Goal: Task Accomplishment & Management: Use online tool/utility

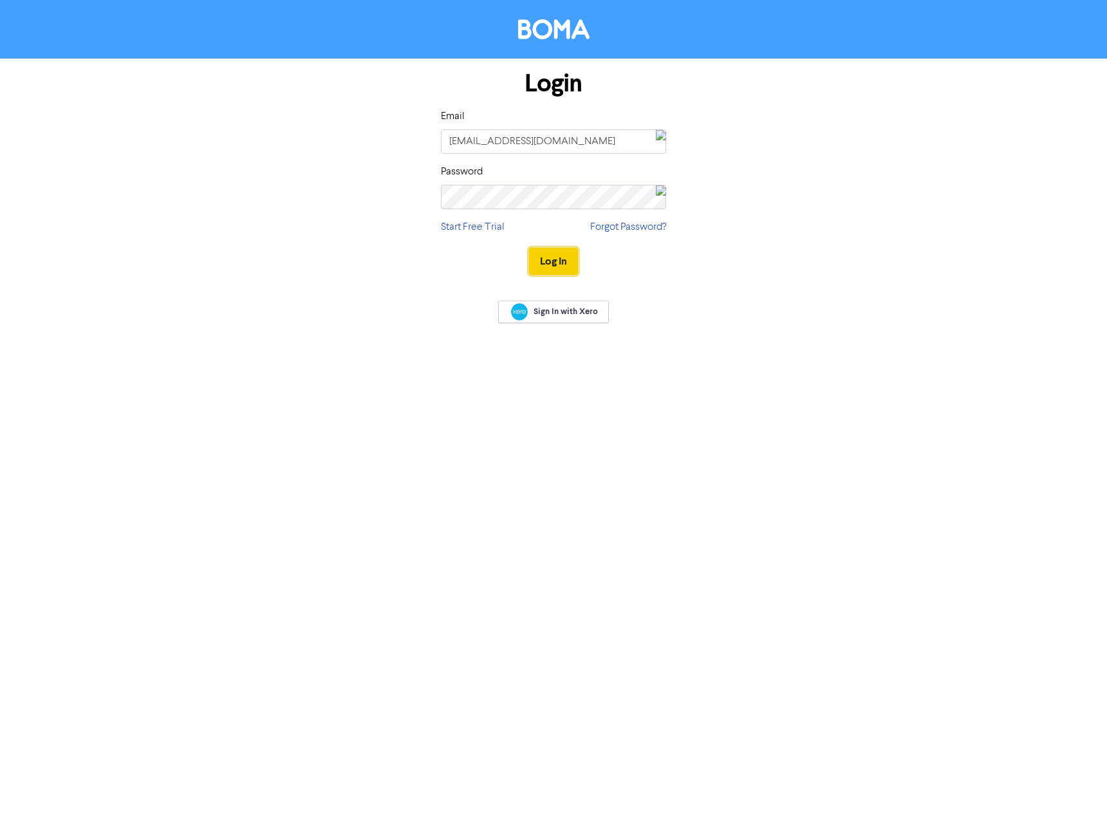
click at [551, 255] on button "Log In" at bounding box center [553, 261] width 49 height 27
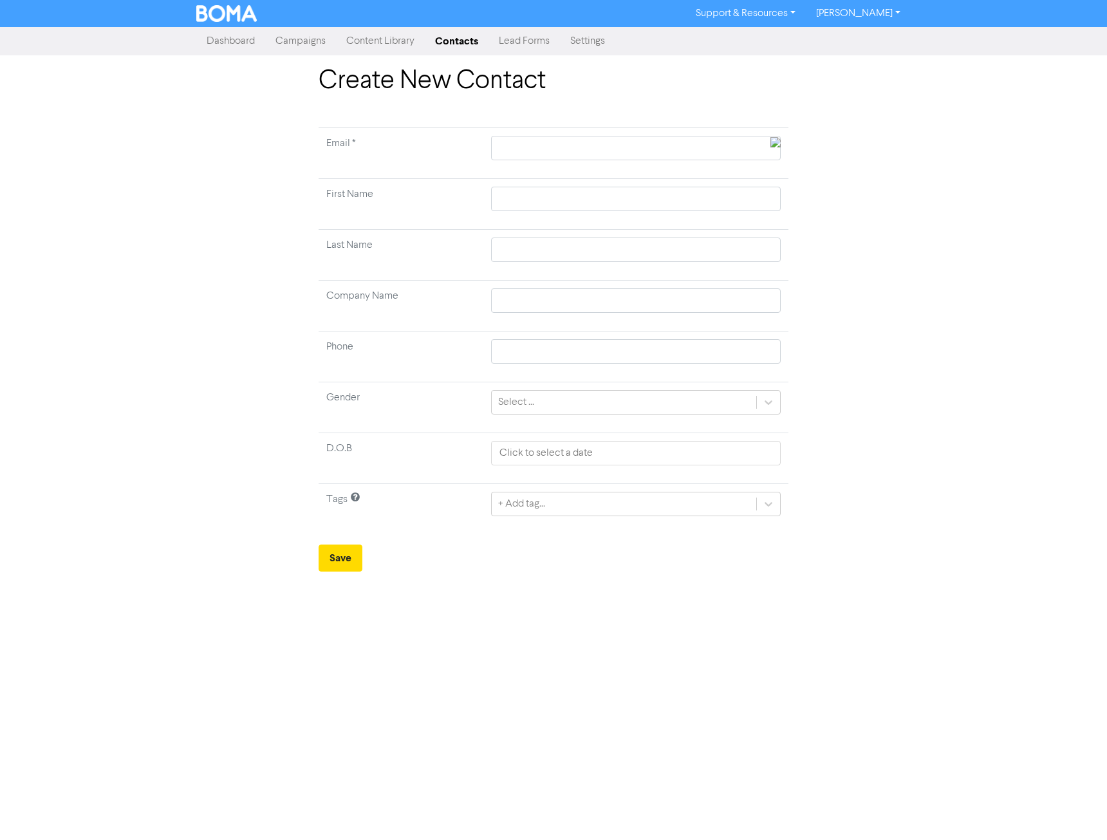
click at [300, 46] on link "Campaigns" at bounding box center [300, 41] width 71 height 26
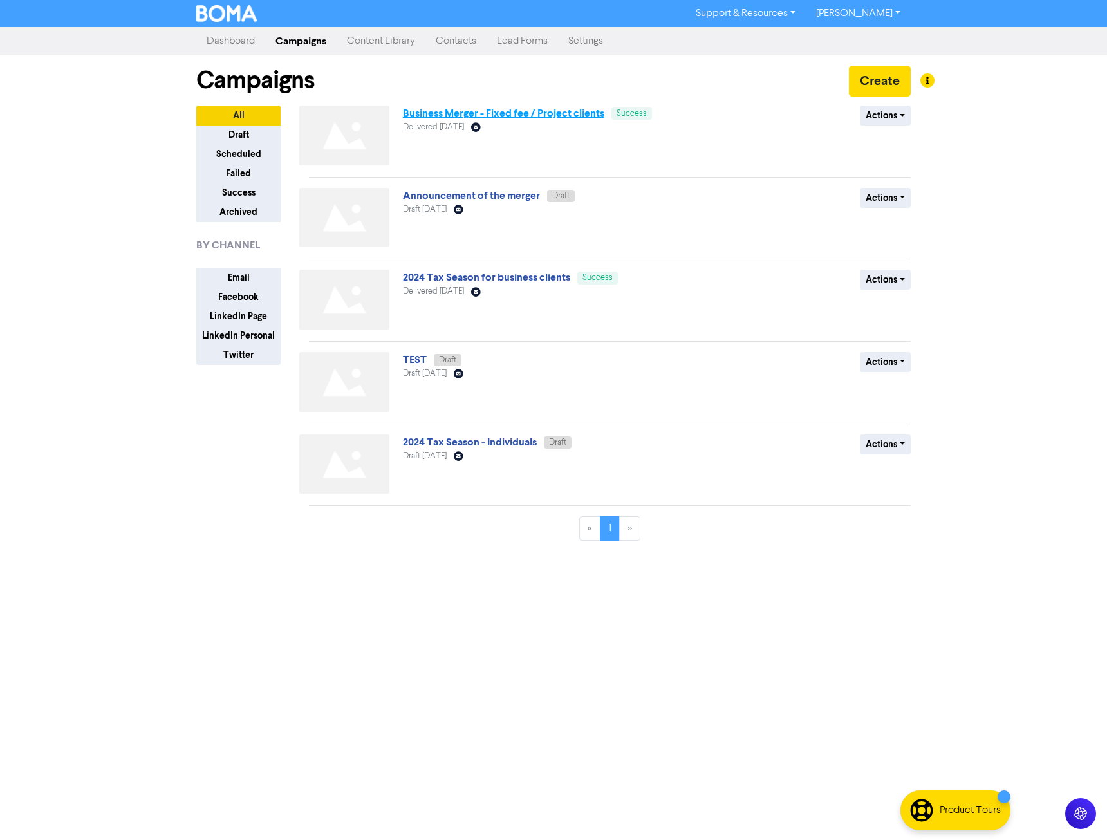
click at [550, 114] on link "Business Merger - Fixed fee / Project clients" at bounding box center [503, 113] width 201 height 13
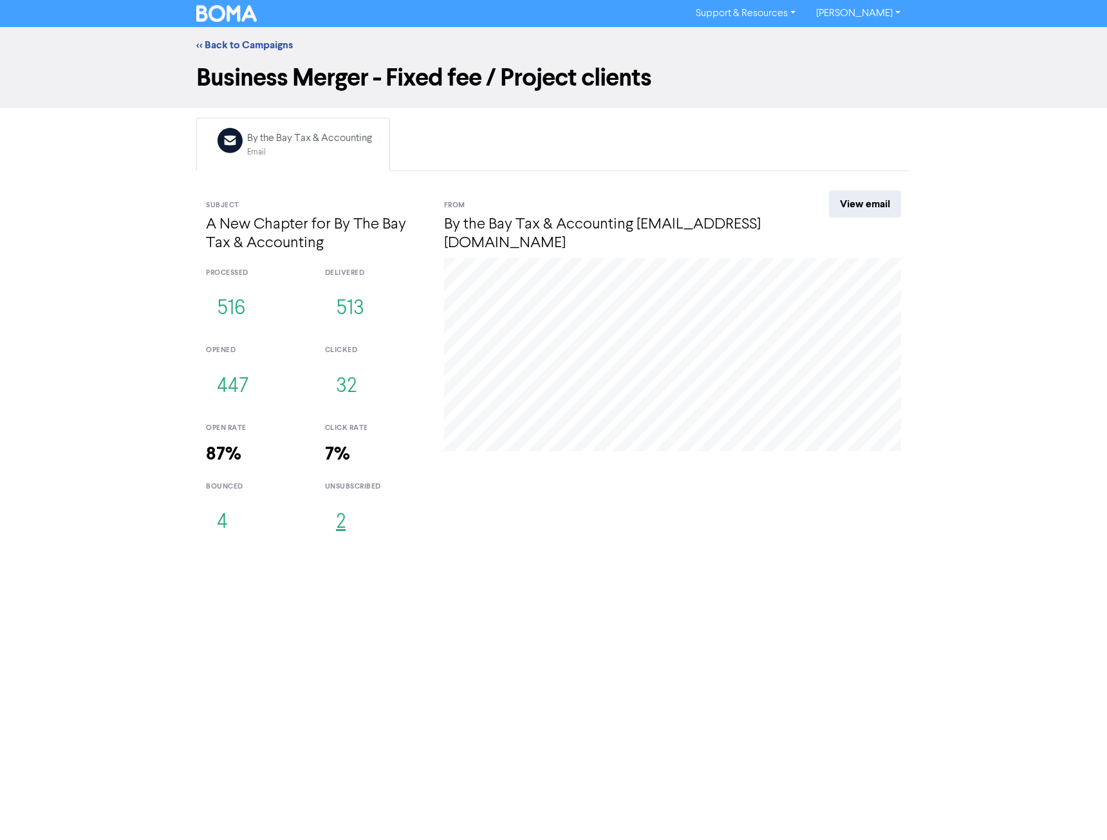
click at [340, 522] on button "2" at bounding box center [341, 522] width 32 height 42
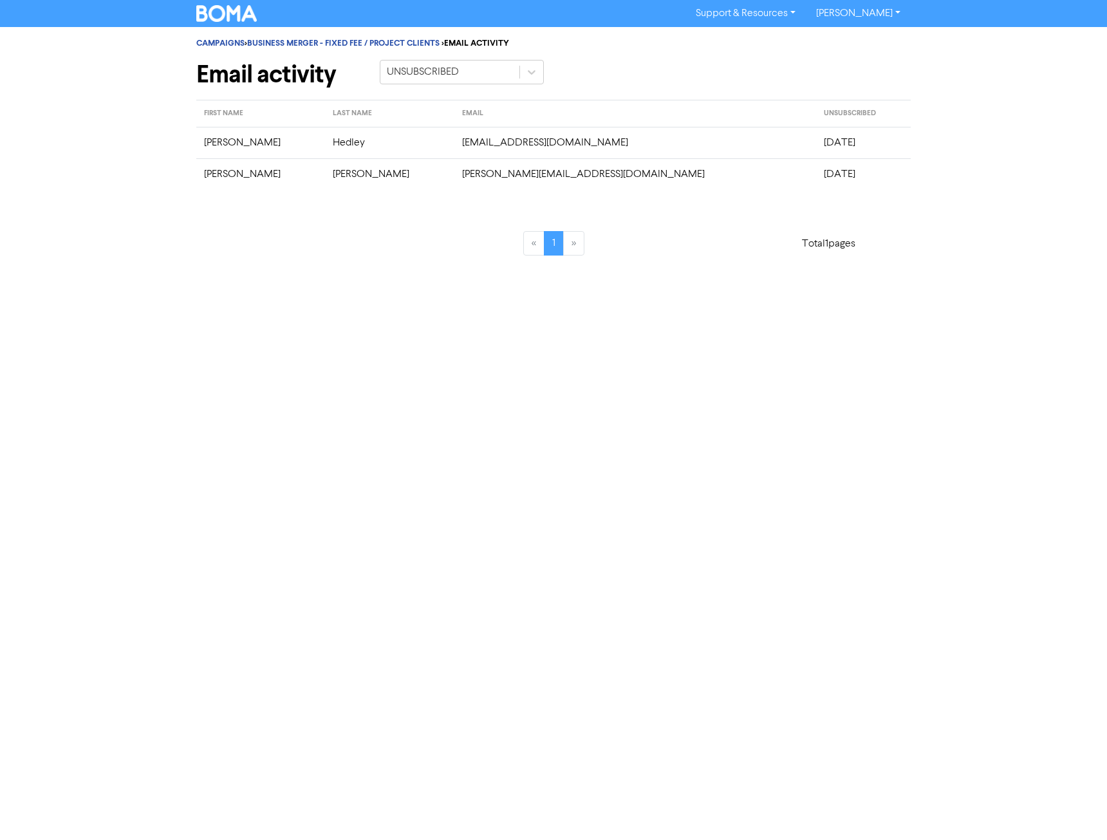
click at [681, 377] on div "Support & Resources Video Tutorials FAQ & Guides Marketing Education [PERSON_NA…" at bounding box center [553, 420] width 1107 height 840
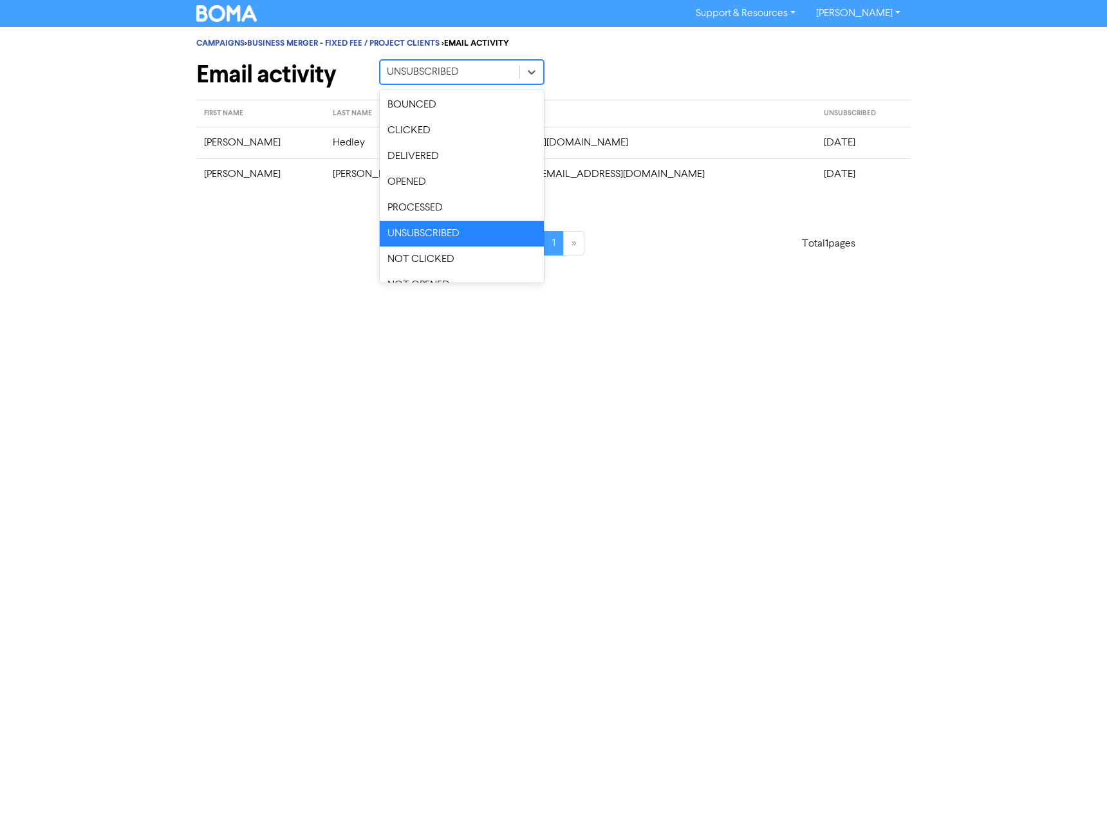
click at [422, 75] on div "UNSUBSCRIBED" at bounding box center [423, 71] width 72 height 15
click at [431, 185] on div "OPENED" at bounding box center [462, 182] width 164 height 26
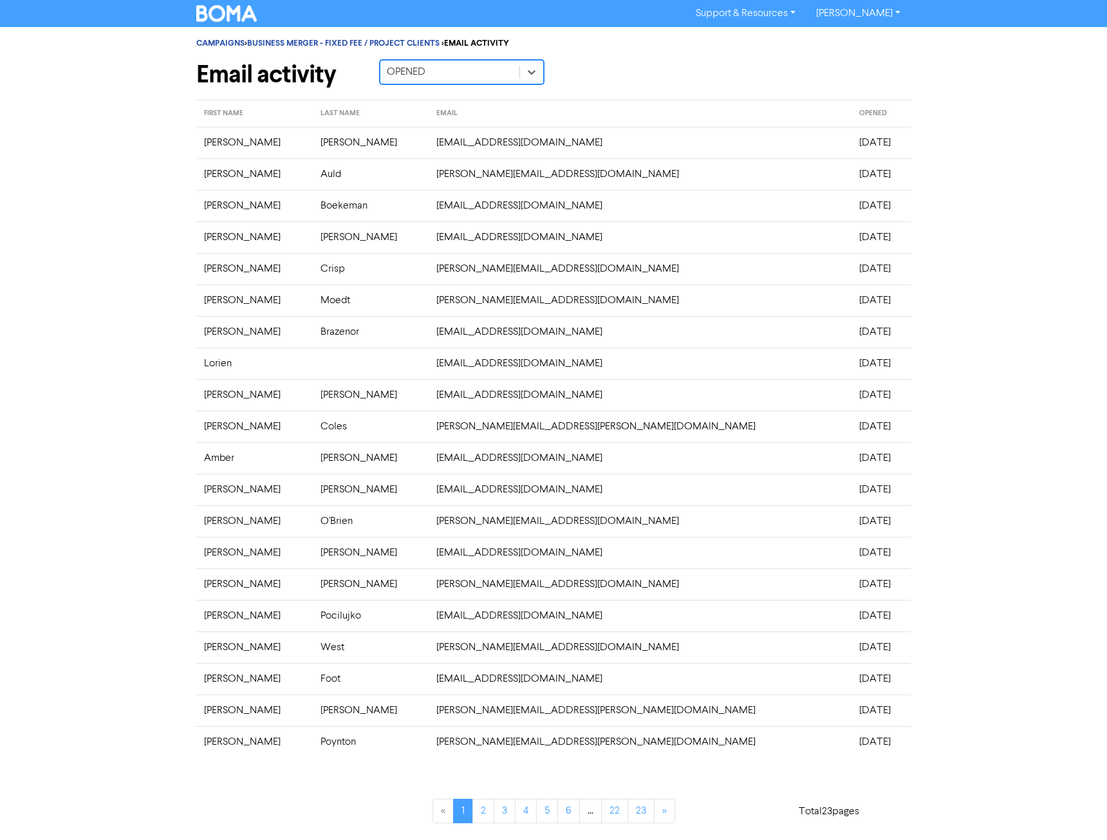
click at [474, 70] on div "OPENED" at bounding box center [449, 72] width 139 height 23
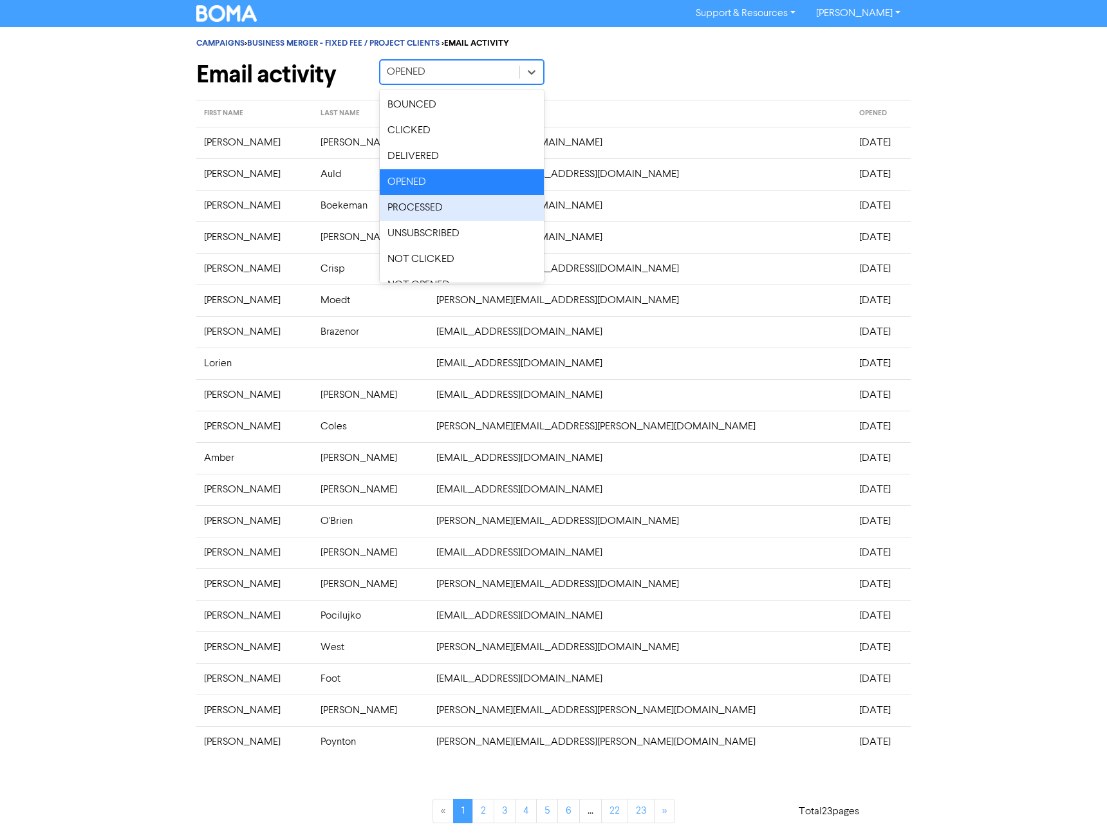
scroll to position [18, 0]
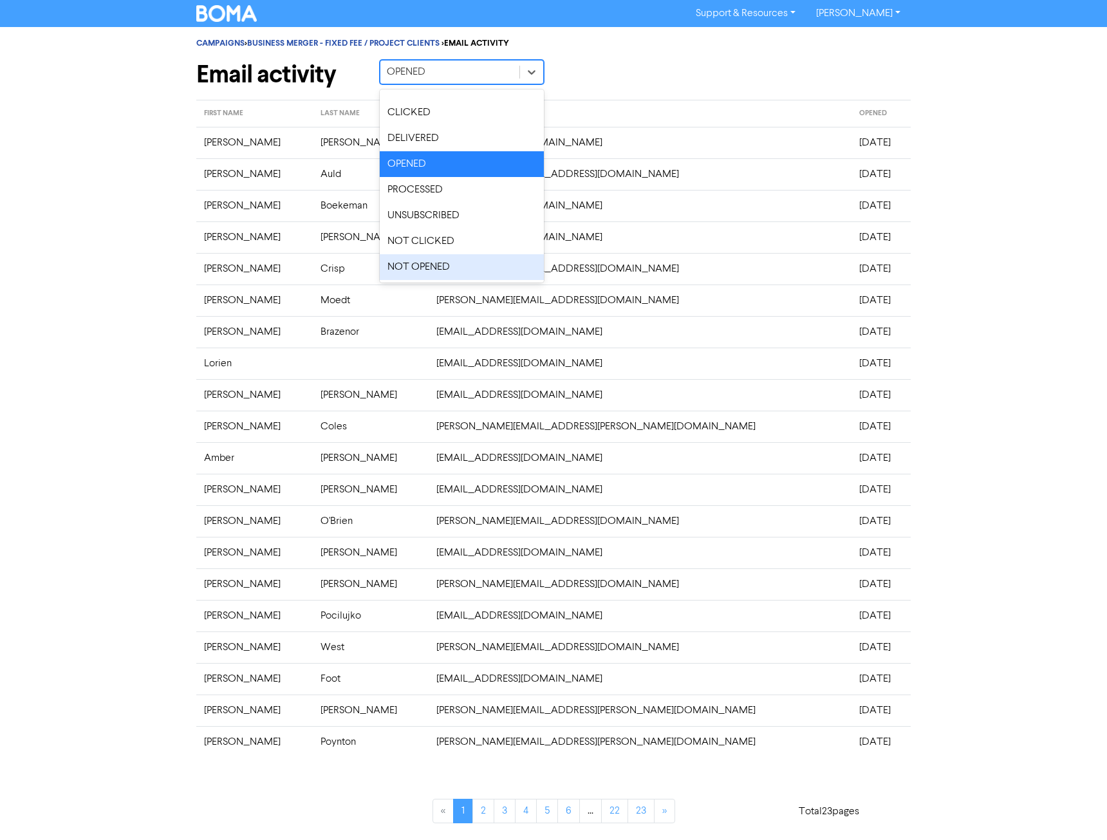
click at [440, 268] on div "NOT OPENED" at bounding box center [462, 267] width 164 height 26
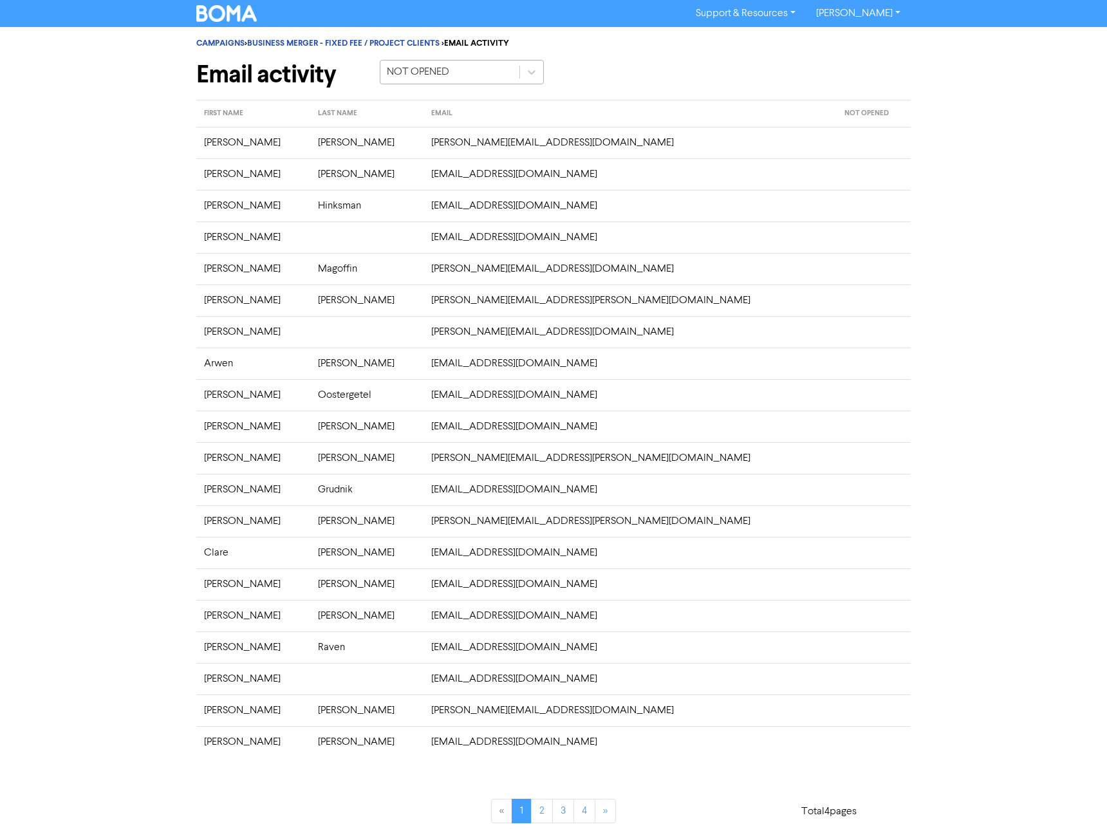
click at [487, 69] on div "NOT OPENED" at bounding box center [449, 72] width 139 height 23
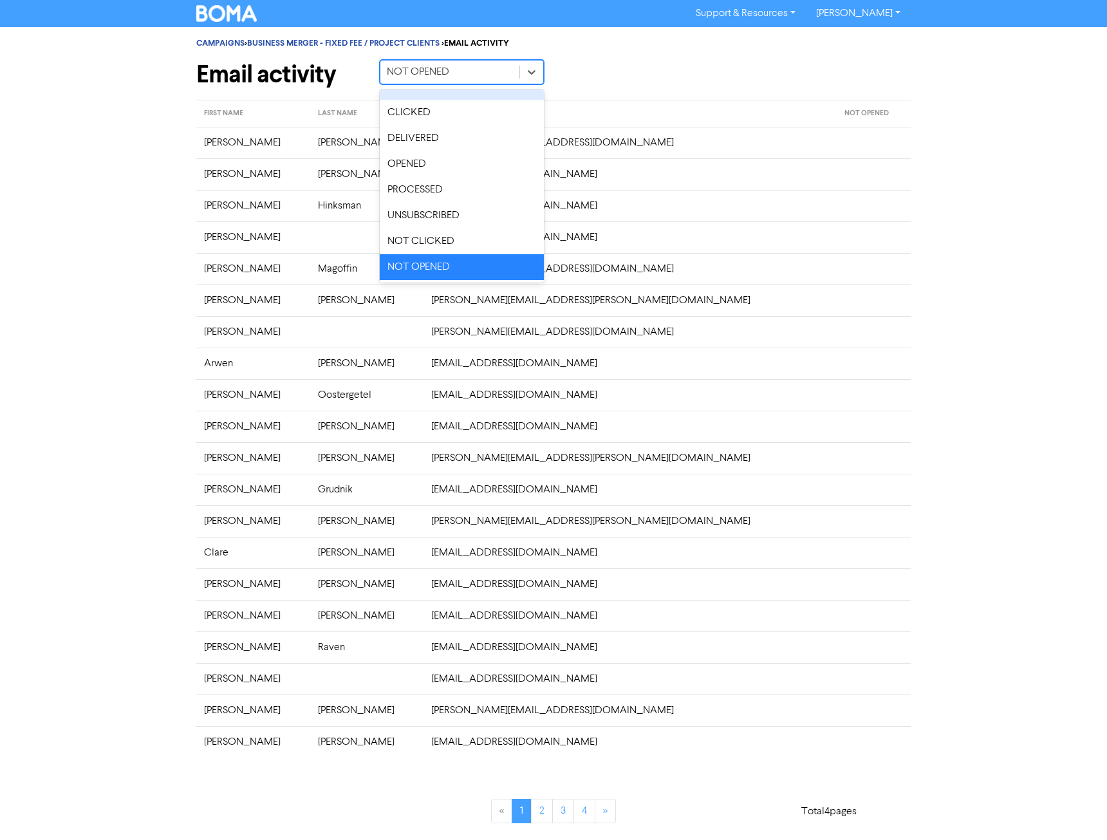
scroll to position [0, 0]
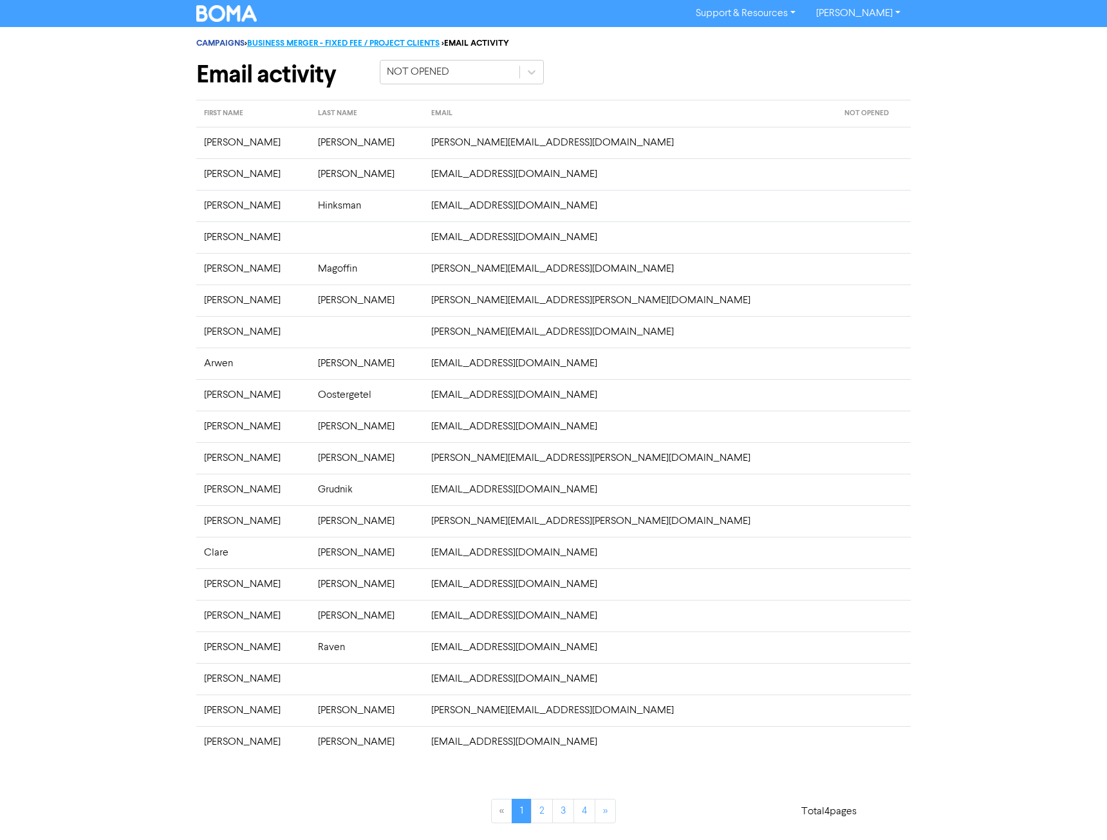
click at [377, 41] on link "BUSINESS MERGER - FIXED FEE / PROJECT CLIENTS" at bounding box center [343, 43] width 192 height 10
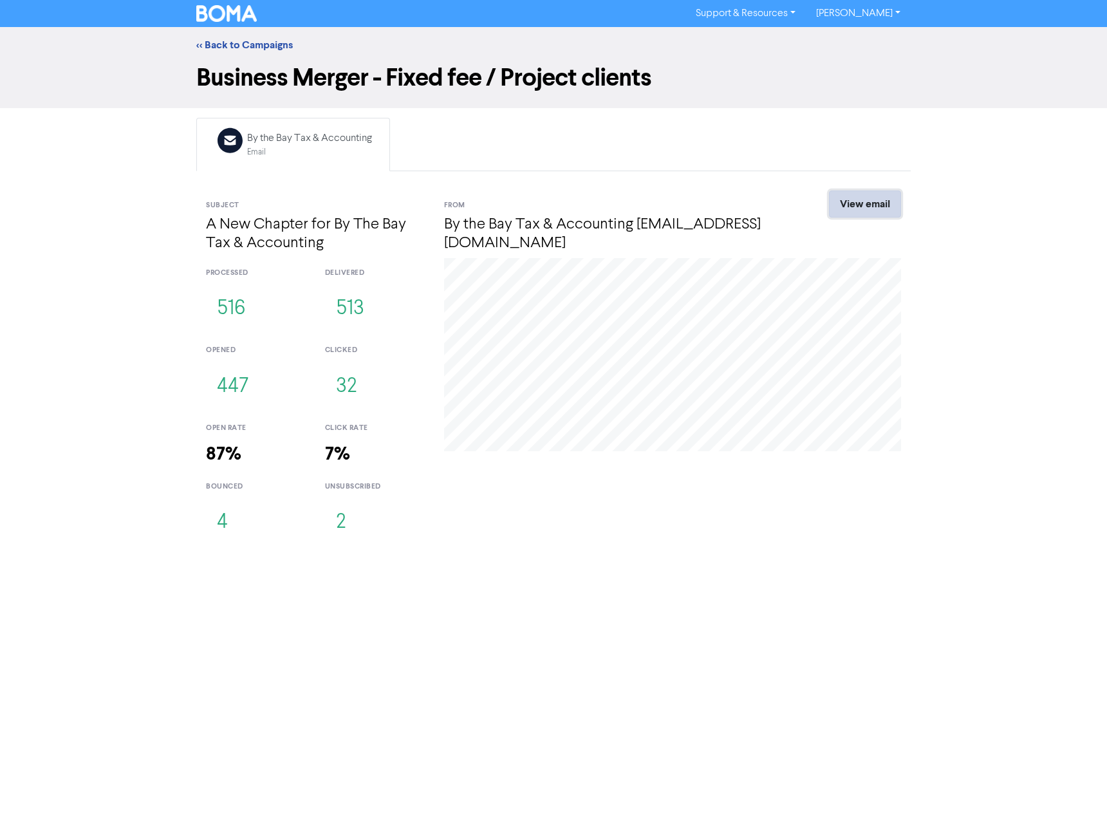
click at [870, 204] on link "View email" at bounding box center [865, 204] width 72 height 27
click at [351, 306] on button "513" at bounding box center [350, 309] width 50 height 42
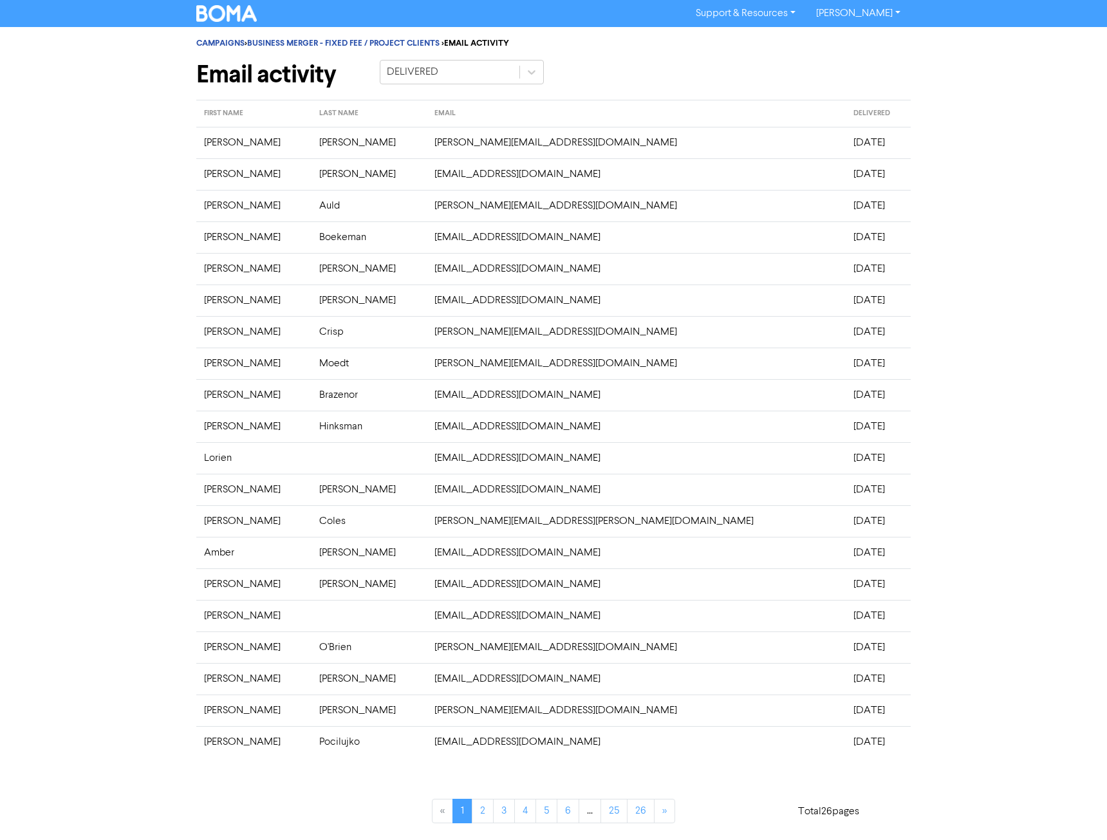
drag, startPoint x: 200, startPoint y: 109, endPoint x: 825, endPoint y: 745, distance: 890.7
click at [825, 745] on table "FIRST NAME LAST NAME EMAIL DELIVERED [PERSON_NAME] [PERSON_NAME][EMAIL_ADDRESS]…" at bounding box center [553, 429] width 714 height 658
copy table "FIRST NAME LAST NAME EMAIL DELIVERED [PERSON_NAME] [PERSON_NAME][EMAIL_ADDRESS]…"
click at [480, 810] on link "2" at bounding box center [483, 811] width 22 height 24
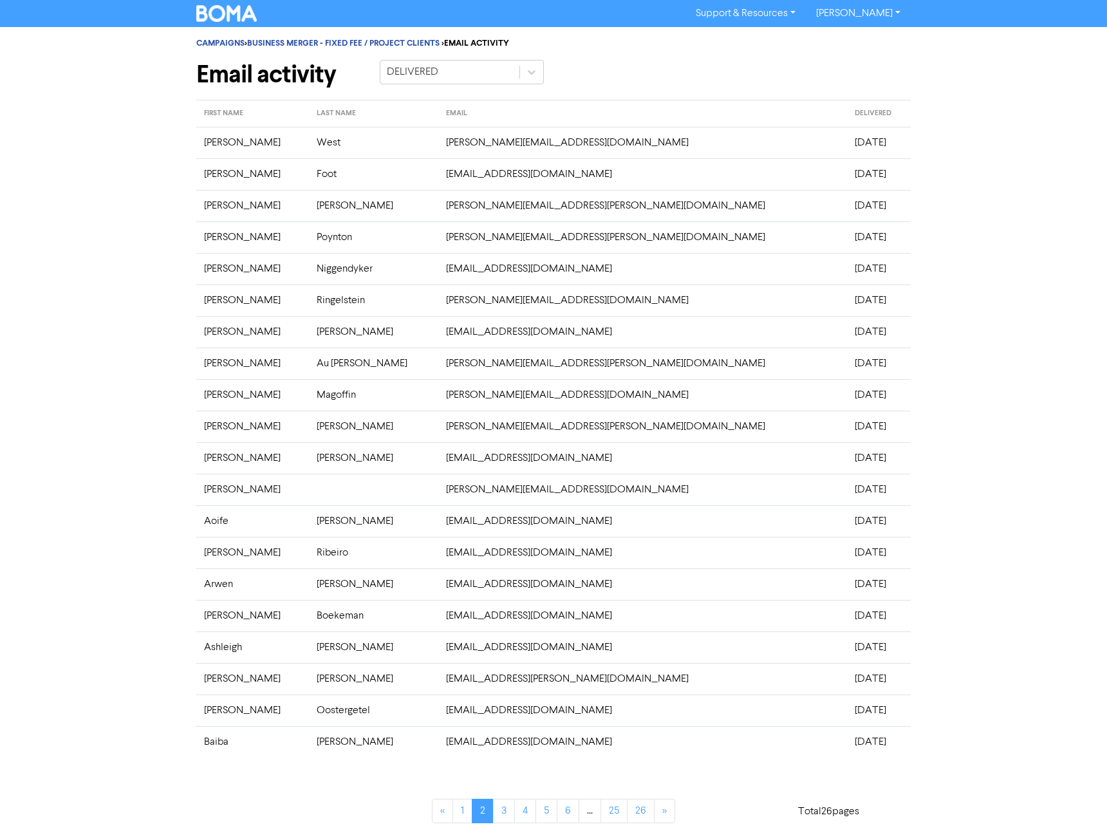
drag, startPoint x: 201, startPoint y: 111, endPoint x: 839, endPoint y: 741, distance: 897.5
click at [839, 741] on table "FIRST NAME LAST NAME EMAIL DELIVERED [PERSON_NAME] [PERSON_NAME][EMAIL_ADDRESS]…" at bounding box center [553, 429] width 714 height 658
copy table "FIRST NAME LAST NAME EMAIL DELIVERED [PERSON_NAME] [PERSON_NAME][EMAIL_ADDRESS]…"
click at [499, 818] on link "3" at bounding box center [504, 811] width 22 height 24
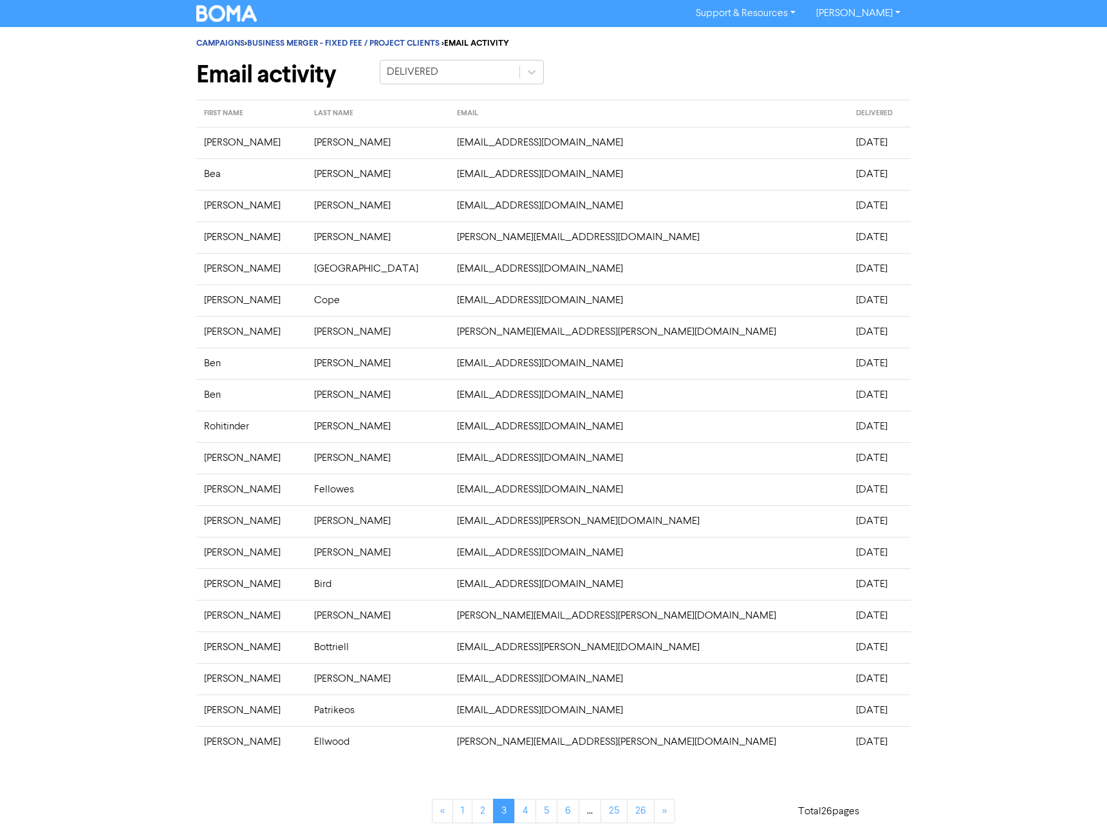
drag, startPoint x: 193, startPoint y: 142, endPoint x: 861, endPoint y: 745, distance: 899.6
click at [861, 745] on div "CAMPAIGNS > BUSINESS MERGER - FIXED FEE / PROJECT CLIENTS > EMAIL ACTIVITY Emai…" at bounding box center [554, 433] width 734 height 812
copy table "FIRST NAME LAST NAME EMAIL DELIVERED [PERSON_NAME] [EMAIL_ADDRESS][DOMAIN_NAME]…"
click at [516, 812] on link "4" at bounding box center [525, 811] width 22 height 24
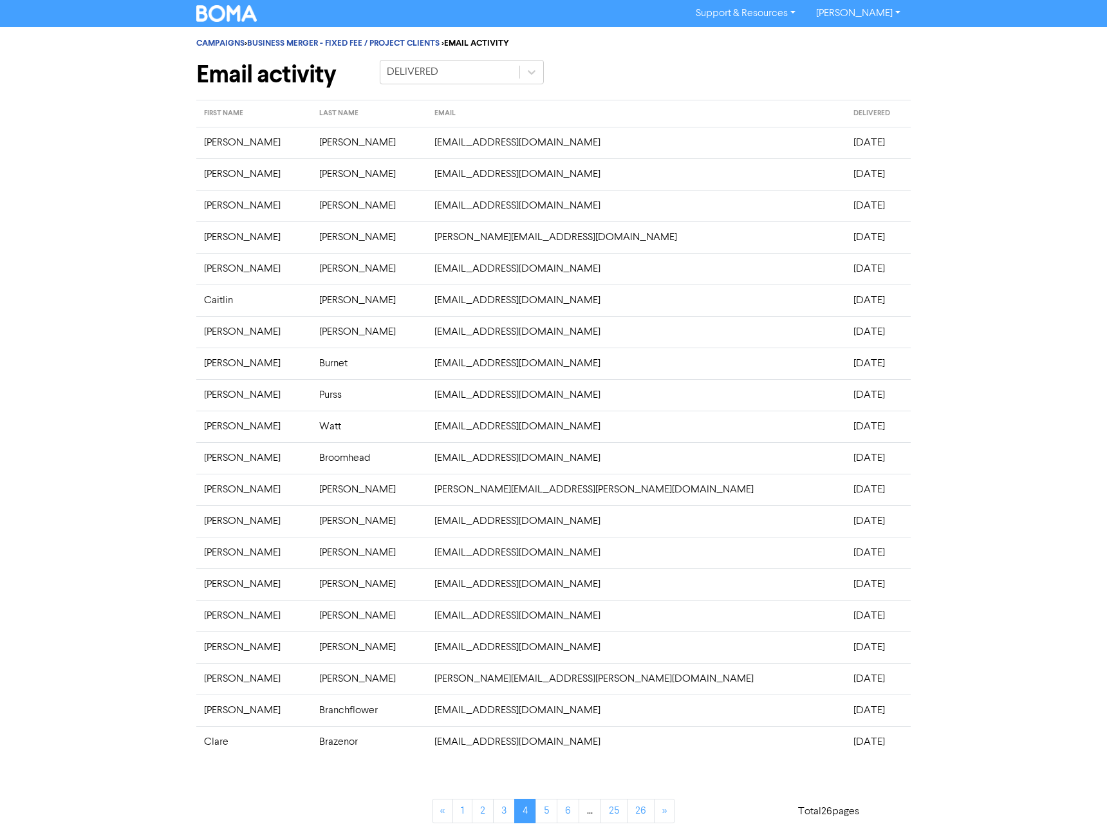
drag, startPoint x: 200, startPoint y: 109, endPoint x: 842, endPoint y: 741, distance: 901.6
click at [842, 741] on table "FIRST NAME LAST NAME EMAIL DELIVERED [PERSON_NAME] [EMAIL_ADDRESS][DOMAIN_NAME]…" at bounding box center [553, 429] width 714 height 658
copy table "FIRST NAME LAST NAME EMAIL DELIVERED [PERSON_NAME] [EMAIL_ADDRESS][DOMAIN_NAME]…"
click at [544, 817] on link "5" at bounding box center [547, 811] width 22 height 24
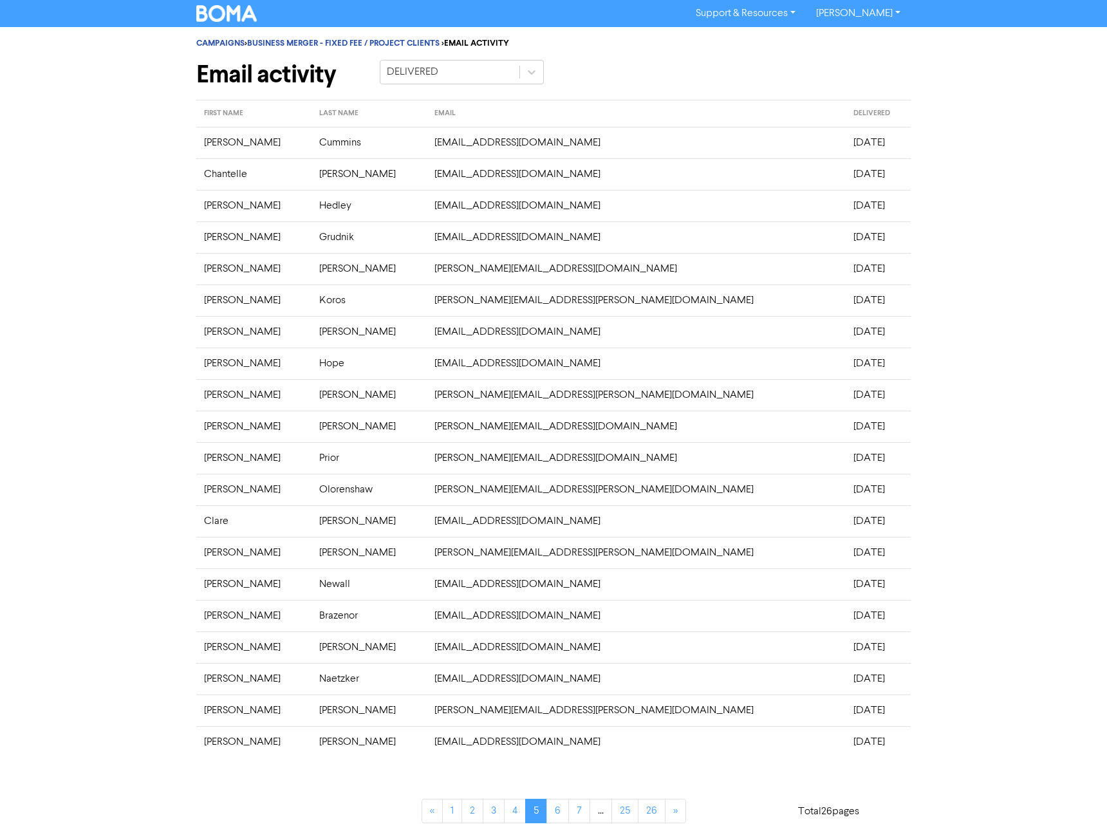
drag, startPoint x: 197, startPoint y: 110, endPoint x: 836, endPoint y: 746, distance: 901.6
click at [836, 746] on table "FIRST NAME LAST NAME EMAIL DELIVERED [PERSON_NAME] [EMAIL_ADDRESS][DOMAIN_NAME]…" at bounding box center [553, 429] width 714 height 658
copy table "FIRST NAME LAST NAME EMAIL DELIVERED [PERSON_NAME] [EMAIL_ADDRESS][DOMAIN_NAME]…"
click at [556, 814] on link "6" at bounding box center [557, 811] width 23 height 24
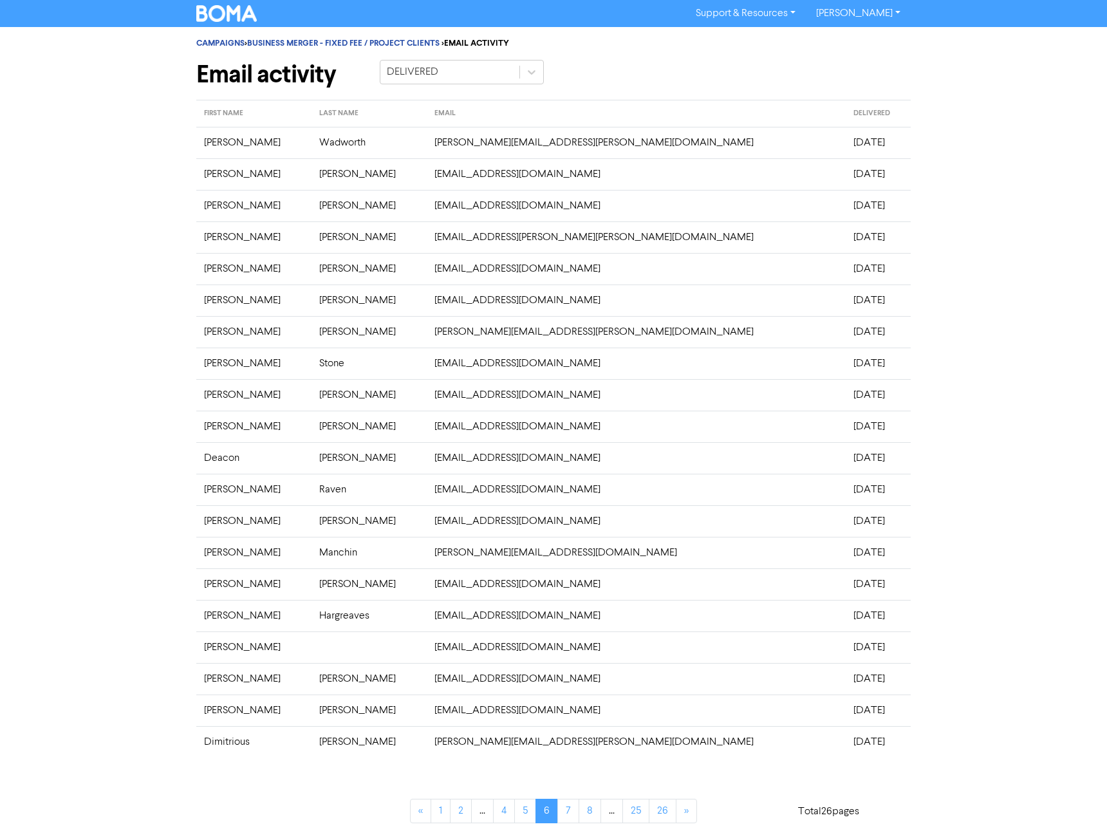
drag, startPoint x: 191, startPoint y: 113, endPoint x: 877, endPoint y: 738, distance: 928.1
click at [877, 738] on div "CAMPAIGNS > BUSINESS MERGER - FIXED FEE / PROJECT CLIENTS > EMAIL ACTIVITY Emai…" at bounding box center [554, 433] width 734 height 812
copy table "FIRST NAME LAST NAME EMAIL DELIVERED [PERSON_NAME] [PERSON_NAME][EMAIL_ADDRESS]…"
click at [563, 814] on link "7" at bounding box center [568, 811] width 22 height 24
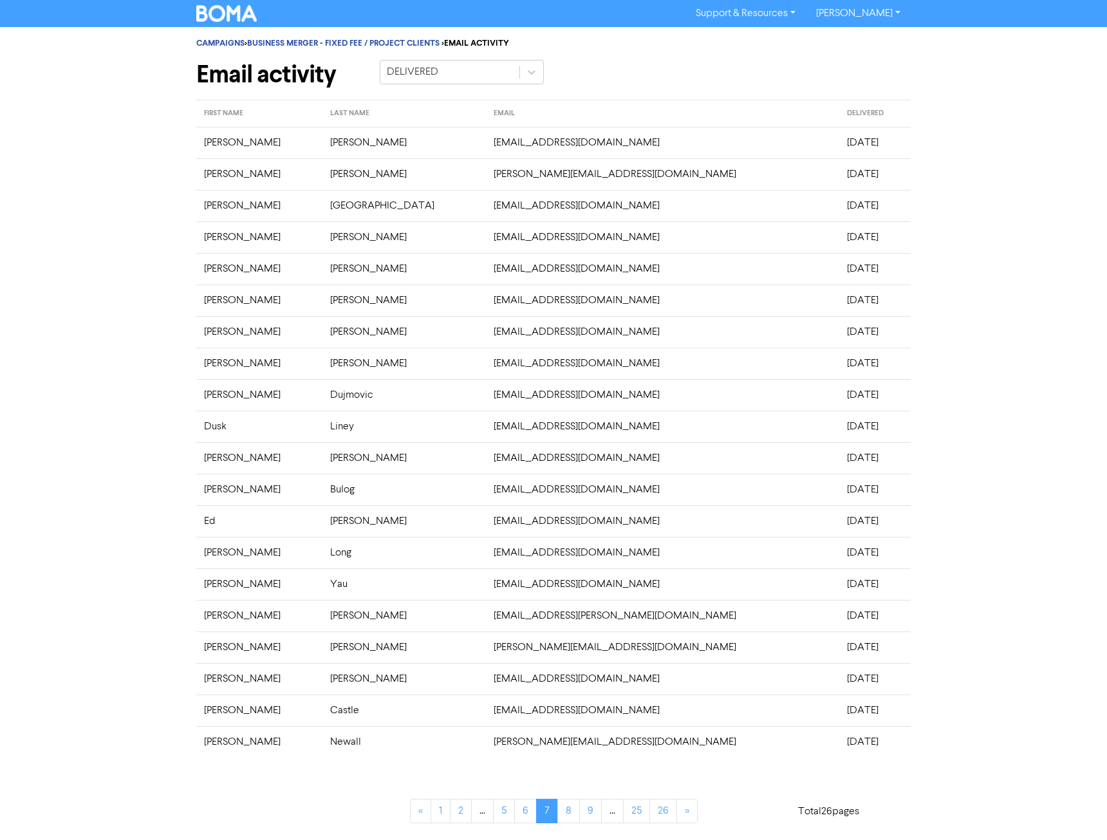
drag, startPoint x: 196, startPoint y: 148, endPoint x: 821, endPoint y: 736, distance: 857.9
click at [821, 736] on tbody "[PERSON_NAME] [EMAIL_ADDRESS][DOMAIN_NAME] [DATE] [PERSON_NAME] [PERSON_NAME][E…" at bounding box center [553, 442] width 714 height 631
copy tbody "[PERSON_NAME] [EMAIL_ADDRESS][DOMAIN_NAME] [DATE] [PERSON_NAME] [PERSON_NAME][E…"
click at [569, 812] on link "8" at bounding box center [568, 811] width 23 height 24
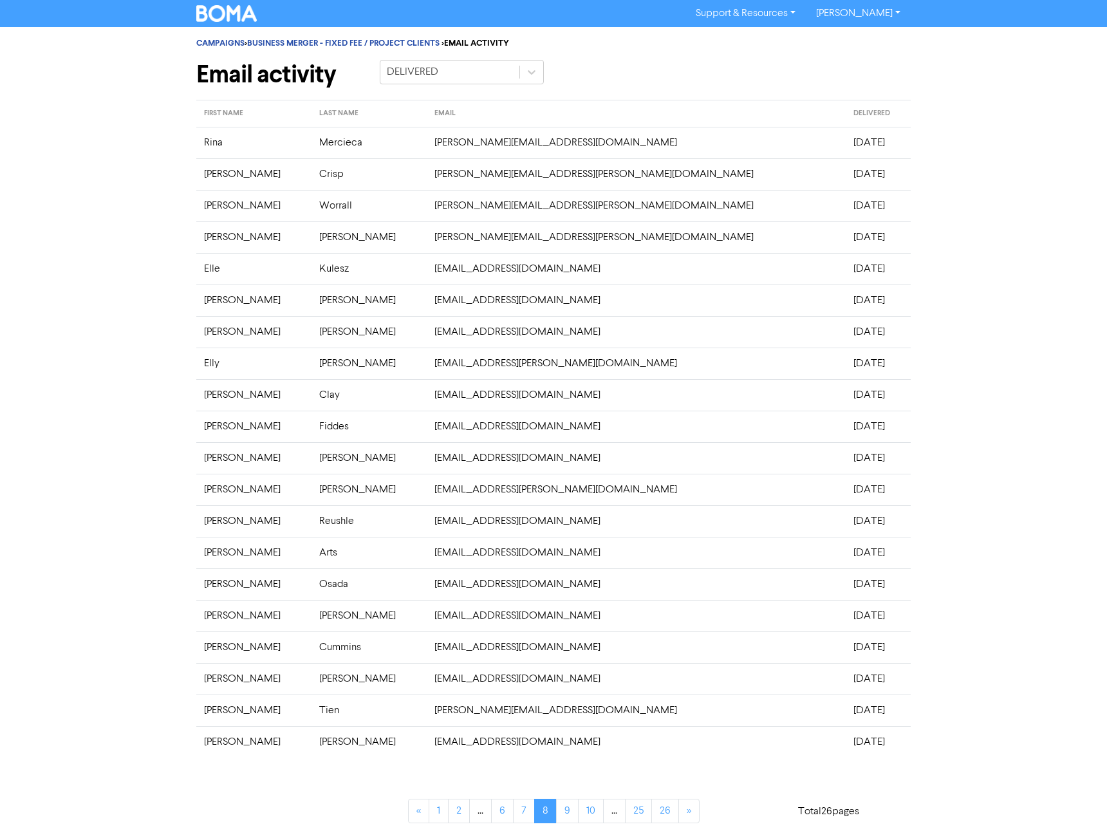
drag, startPoint x: 178, startPoint y: 146, endPoint x: 854, endPoint y: 740, distance: 900.3
click at [854, 740] on div "CAMPAIGNS > BUSINESS MERGER - FIXED FEE / PROJECT CLIENTS > EMAIL ACTIVITY Emai…" at bounding box center [553, 433] width 1107 height 812
copy table "FIRST NAME LAST NAME EMAIL DELIVERED [PERSON_NAME] [PERSON_NAME][EMAIL_ADDRESS]…"
click at [971, 95] on div "CAMPAIGNS > BUSINESS MERGER - FIXED FEE / PROJECT CLIENTS > EMAIL ACTIVITY Emai…" at bounding box center [553, 433] width 1107 height 812
click at [558, 809] on link "9" at bounding box center [567, 811] width 23 height 24
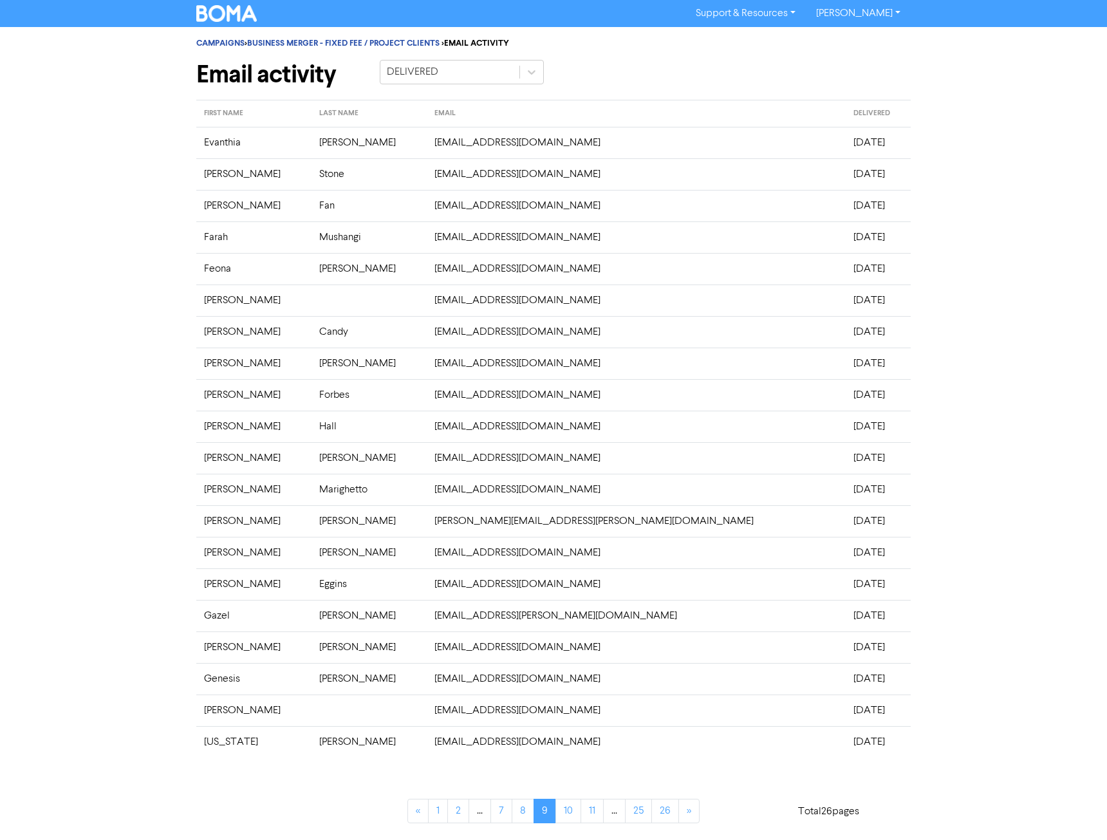
drag, startPoint x: 853, startPoint y: 750, endPoint x: 203, endPoint y: 146, distance: 887.7
click at [203, 146] on tbody "[PERSON_NAME] [PERSON_NAME][EMAIL_ADDRESS][DOMAIN_NAME] [DATE] [PERSON_NAME] [E…" at bounding box center [553, 442] width 714 height 631
copy tbody "[PERSON_NAME] [PERSON_NAME][EMAIL_ADDRESS][DOMAIN_NAME] [DATE] [PERSON_NAME] [E…"
click at [564, 811] on link "10" at bounding box center [568, 811] width 26 height 24
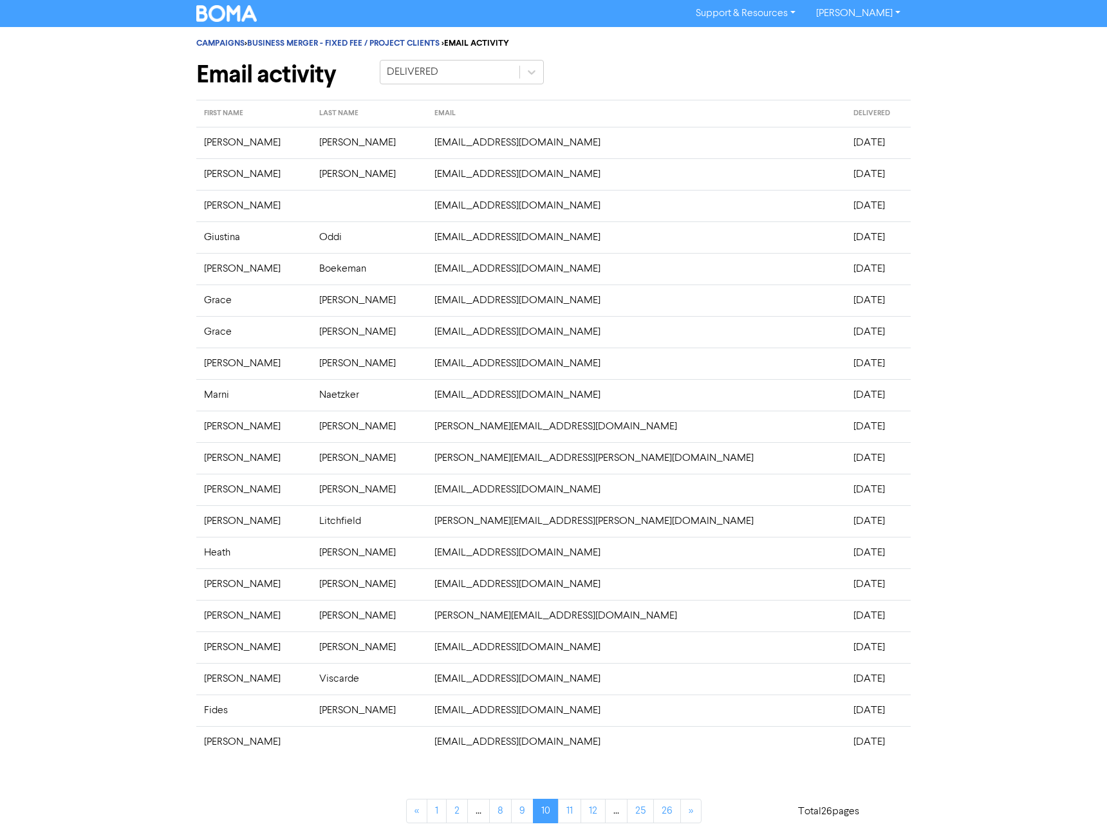
drag, startPoint x: 862, startPoint y: 744, endPoint x: 206, endPoint y: 147, distance: 887.1
click at [206, 147] on tbody "[PERSON_NAME] [EMAIL_ADDRESS][DOMAIN_NAME] [DATE] [PERSON_NAME] [EMAIL_ADDRESS]…" at bounding box center [553, 442] width 714 height 631
copy tbody "[PERSON_NAME] [EMAIL_ADDRESS][DOMAIN_NAME] [DATE] [PERSON_NAME] [EMAIL_ADDRESS]…"
click at [570, 812] on link "11" at bounding box center [569, 811] width 23 height 24
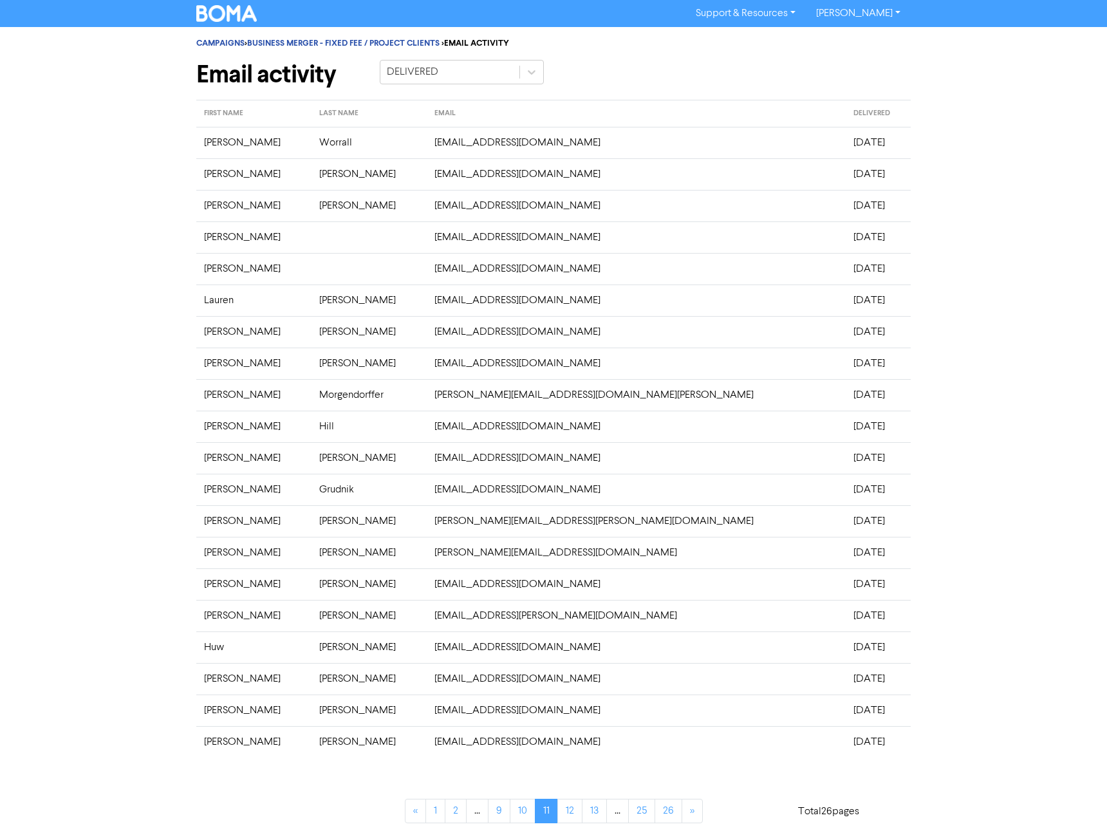
drag, startPoint x: 862, startPoint y: 748, endPoint x: 198, endPoint y: 149, distance: 894.2
click at [198, 149] on tbody "[PERSON_NAME] [EMAIL_ADDRESS][DOMAIN_NAME] [DATE] [PERSON_NAME] [EMAIL_ADDRESS]…" at bounding box center [553, 442] width 714 height 631
click at [571, 806] on link "12" at bounding box center [569, 811] width 25 height 24
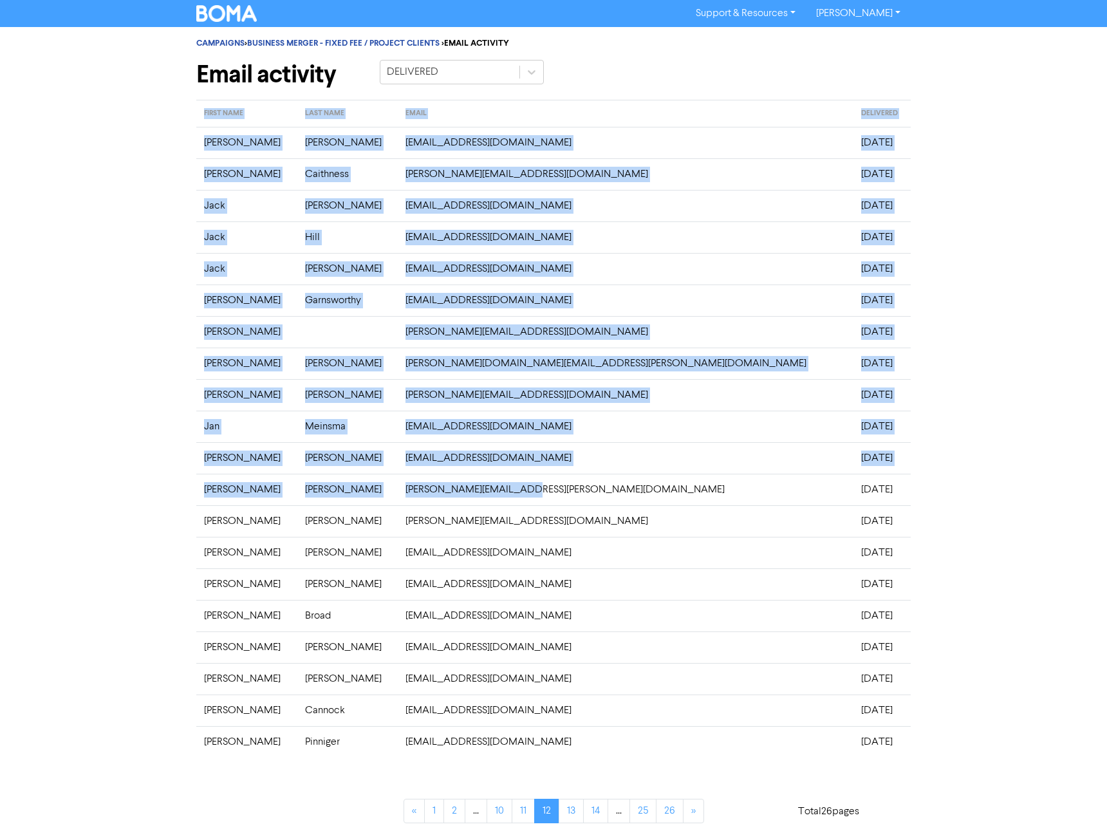
drag, startPoint x: 189, startPoint y: 144, endPoint x: 608, endPoint y: 435, distance: 510.5
click at [673, 469] on div "CAMPAIGNS > BUSINESS MERGER - FIXED FEE / PROJECT CLIENTS > EMAIL ACTIVITY Emai…" at bounding box center [554, 433] width 734 height 812
click at [132, 140] on div "CAMPAIGNS > BUSINESS MERGER - FIXED FEE / PROJECT CLIENTS > EMAIL ACTIVITY Emai…" at bounding box center [553, 433] width 1107 height 812
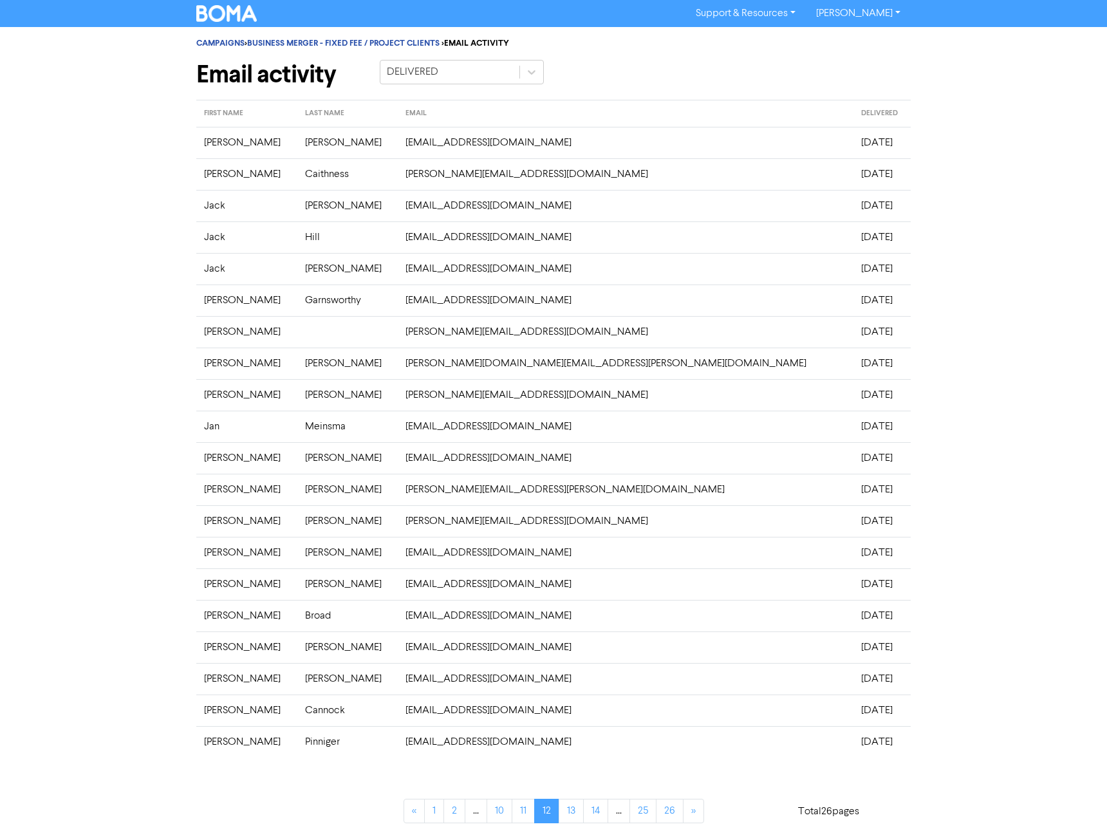
drag, startPoint x: 203, startPoint y: 145, endPoint x: 829, endPoint y: 749, distance: 869.9
click at [829, 749] on div "CAMPAIGNS > BUSINESS MERGER - FIXED FEE / PROJECT CLIENTS > EMAIL ACTIVITY Emai…" at bounding box center [554, 433] width 734 height 812
click at [933, 739] on div "CAMPAIGNS > BUSINESS MERGER - FIXED FEE / PROJECT CLIENTS > EMAIL ACTIVITY Emai…" at bounding box center [553, 433] width 1107 height 812
drag, startPoint x: 853, startPoint y: 751, endPoint x: 203, endPoint y: 146, distance: 888.5
click at [203, 146] on tbody "[PERSON_NAME] [EMAIL_ADDRESS][DOMAIN_NAME] [DATE] [PERSON_NAME] [PERSON_NAME][E…" at bounding box center [553, 442] width 714 height 631
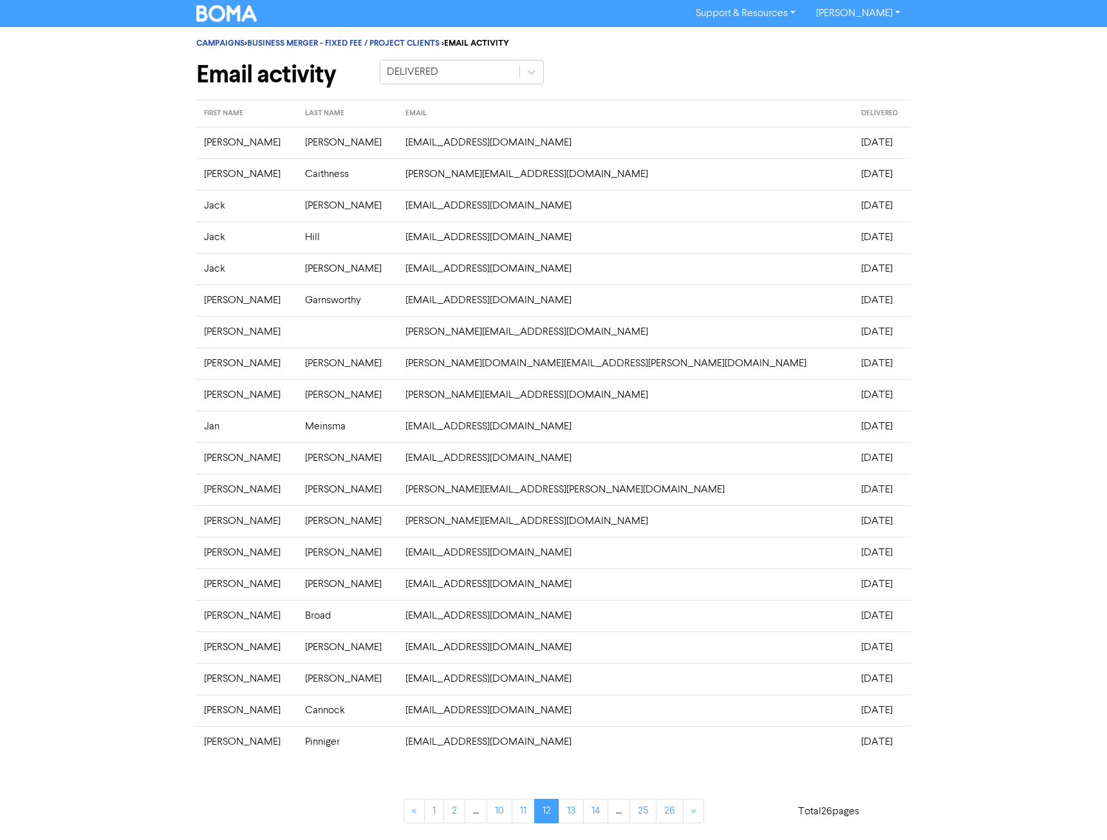
click at [976, 657] on div "CAMPAIGNS > BUSINESS MERGER - FIXED FEE / PROJECT CLIENTS > EMAIL ACTIVITY Emai…" at bounding box center [553, 433] width 1107 height 812
click at [573, 806] on link "13" at bounding box center [571, 811] width 25 height 24
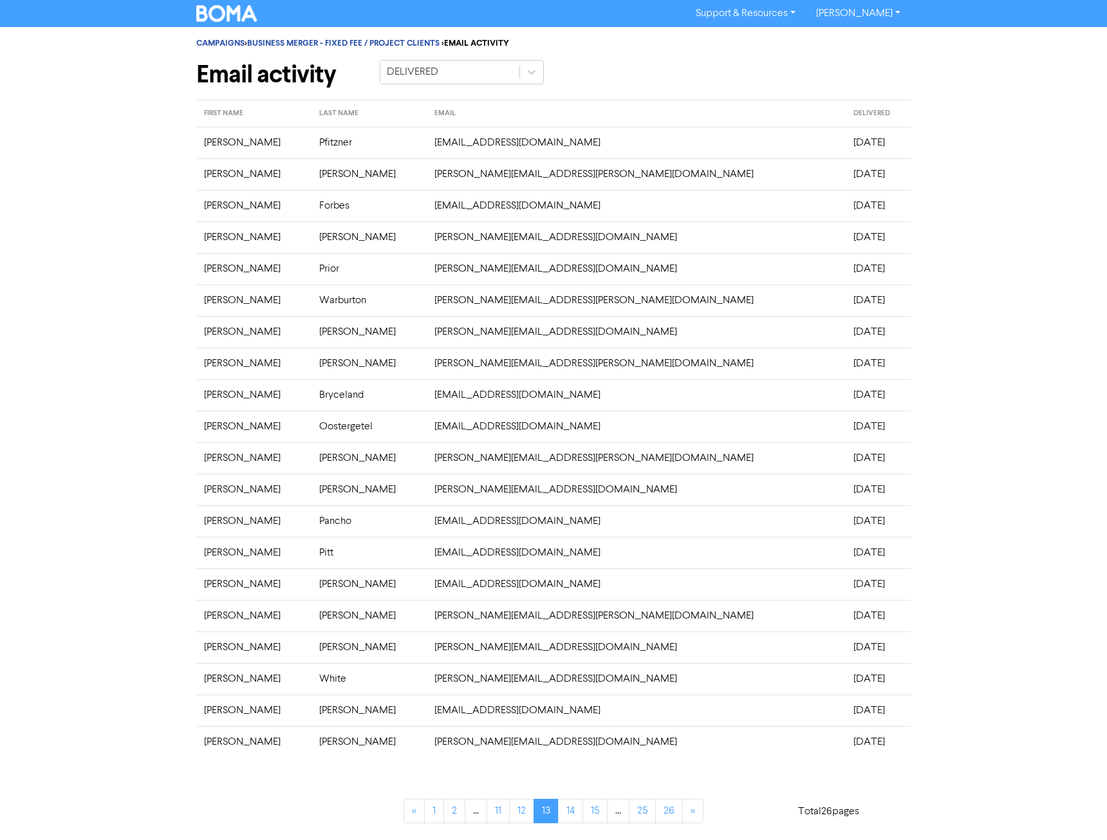
drag, startPoint x: 851, startPoint y: 750, endPoint x: 204, endPoint y: 140, distance: 889.2
click at [204, 140] on tbody "[PERSON_NAME] [EMAIL_ADDRESS][DOMAIN_NAME] [DATE] [PERSON_NAME] [PERSON_NAME][E…" at bounding box center [553, 442] width 714 height 631
click at [571, 806] on link "14" at bounding box center [570, 811] width 25 height 24
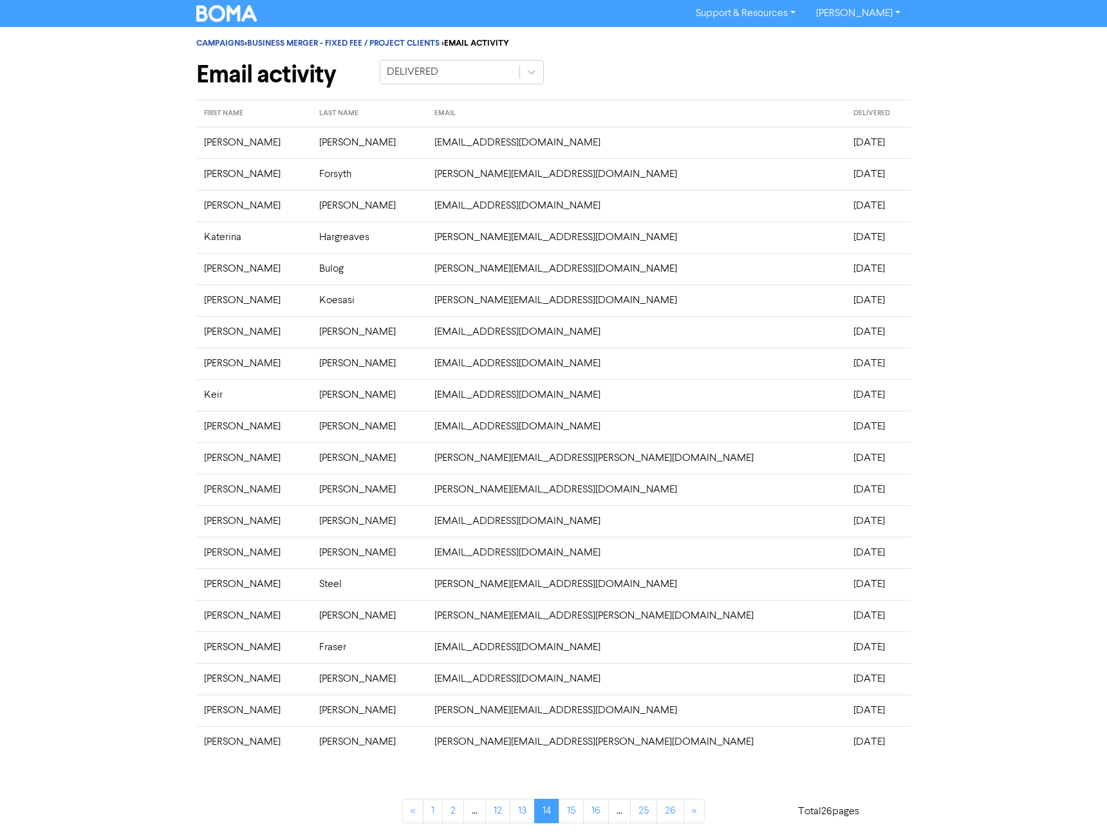
drag, startPoint x: 815, startPoint y: 745, endPoint x: 205, endPoint y: 137, distance: 860.6
click at [205, 137] on tbody "[PERSON_NAME] [PERSON_NAME][EMAIL_ADDRESS][DOMAIN_NAME] [DATE] [PERSON_NAME] [P…" at bounding box center [553, 442] width 714 height 631
drag, startPoint x: 573, startPoint y: 808, endPoint x: 644, endPoint y: 798, distance: 71.5
click at [573, 808] on link "15" at bounding box center [571, 811] width 25 height 24
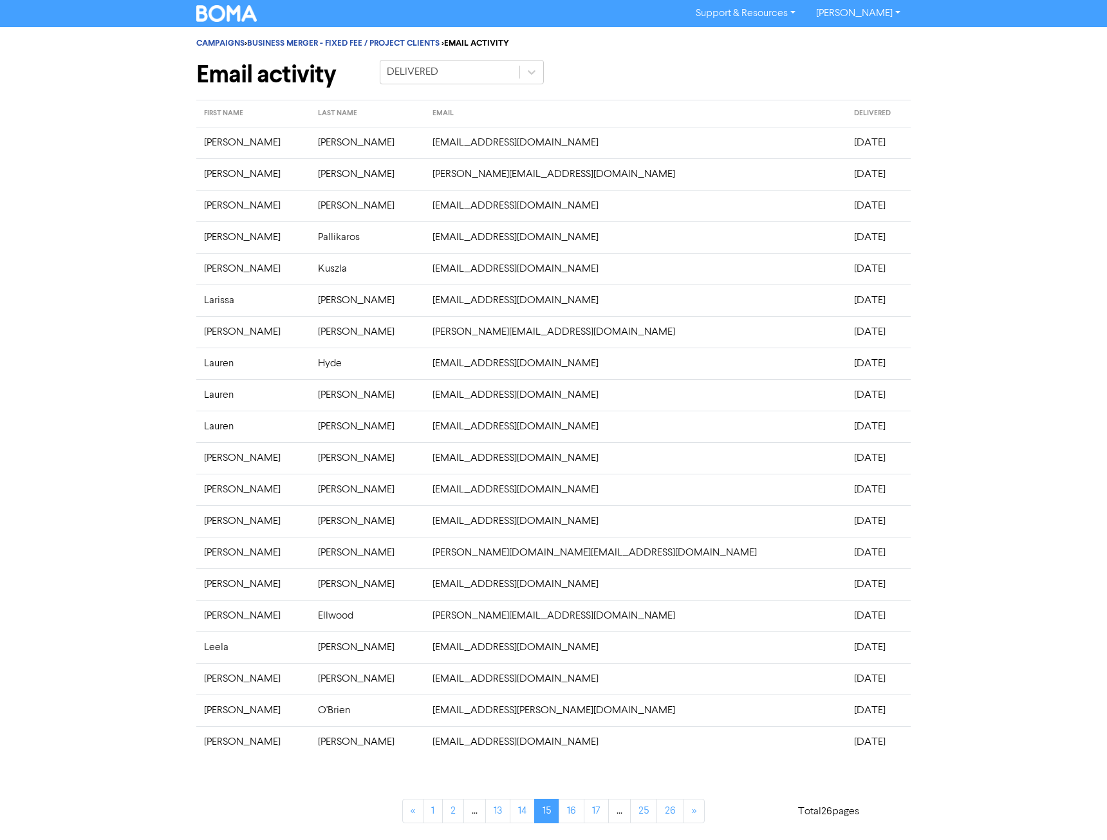
drag, startPoint x: 861, startPoint y: 750, endPoint x: 200, endPoint y: 151, distance: 892.7
click at [200, 151] on tbody "[PERSON_NAME] [EMAIL_ADDRESS][DOMAIN_NAME] [DATE] [PERSON_NAME] [PERSON_NAME][E…" at bounding box center [553, 442] width 714 height 631
click at [564, 817] on link "16" at bounding box center [572, 811] width 26 height 24
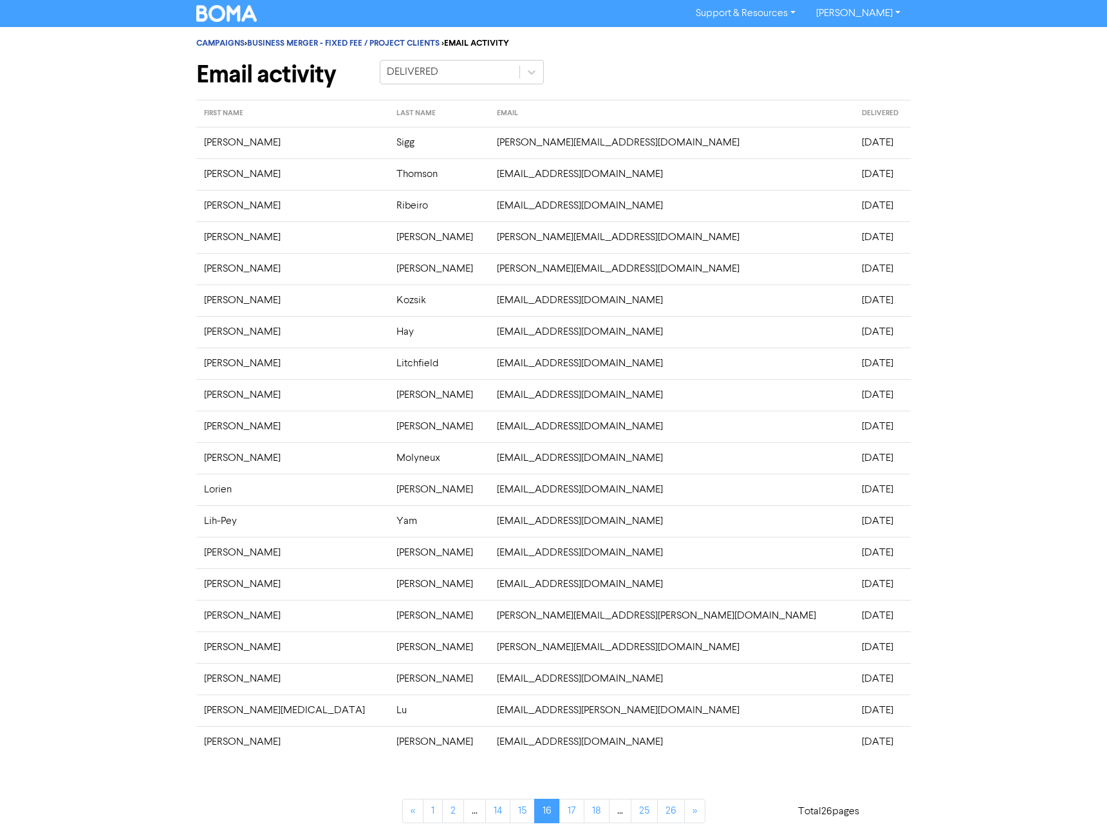
drag, startPoint x: 850, startPoint y: 745, endPoint x: 201, endPoint y: 145, distance: 883.6
click at [201, 145] on tbody "[PERSON_NAME] [PERSON_NAME][EMAIL_ADDRESS][DOMAIN_NAME] [DATE] [PERSON_NAME] [P…" at bounding box center [553, 442] width 714 height 631
click at [569, 812] on link "17" at bounding box center [571, 811] width 25 height 24
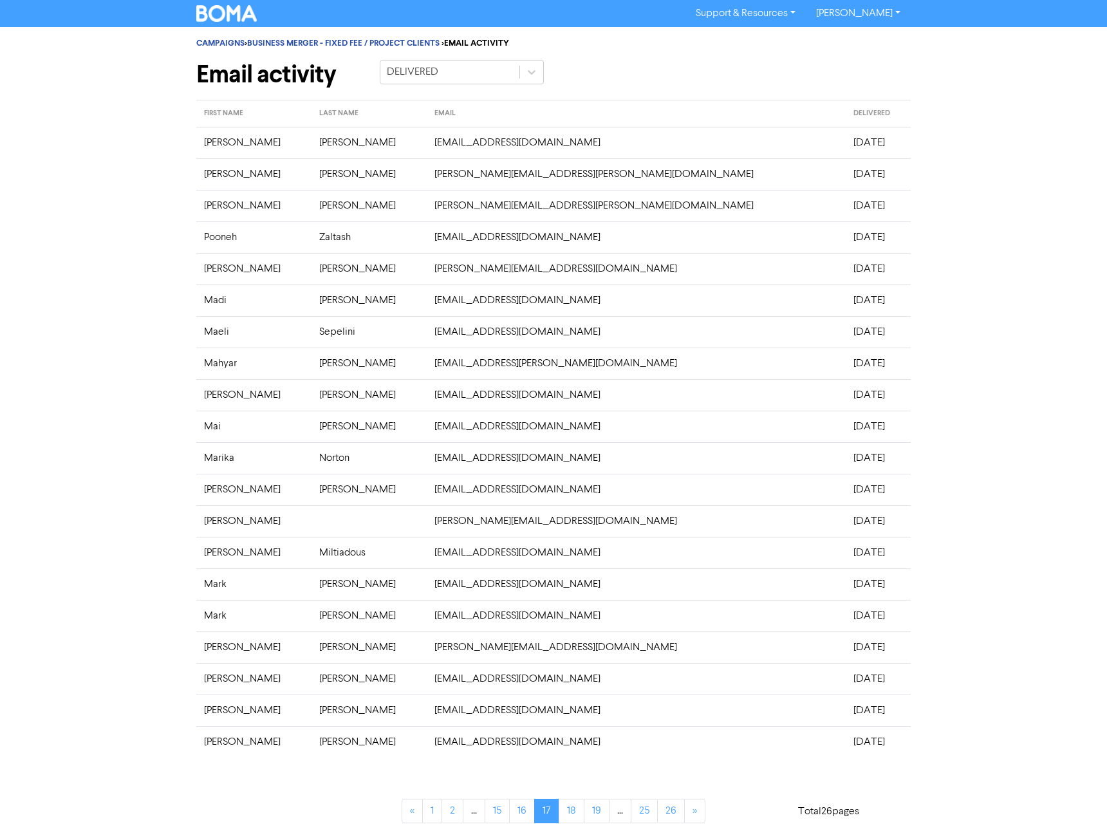
drag, startPoint x: 777, startPoint y: 711, endPoint x: 200, endPoint y: 148, distance: 806.1
click at [200, 148] on tbody "[PERSON_NAME] [EMAIL_ADDRESS][DOMAIN_NAME] [DATE] [PERSON_NAME] [PERSON_NAME][E…" at bounding box center [553, 442] width 714 height 631
click at [572, 810] on link "18" at bounding box center [572, 811] width 26 height 24
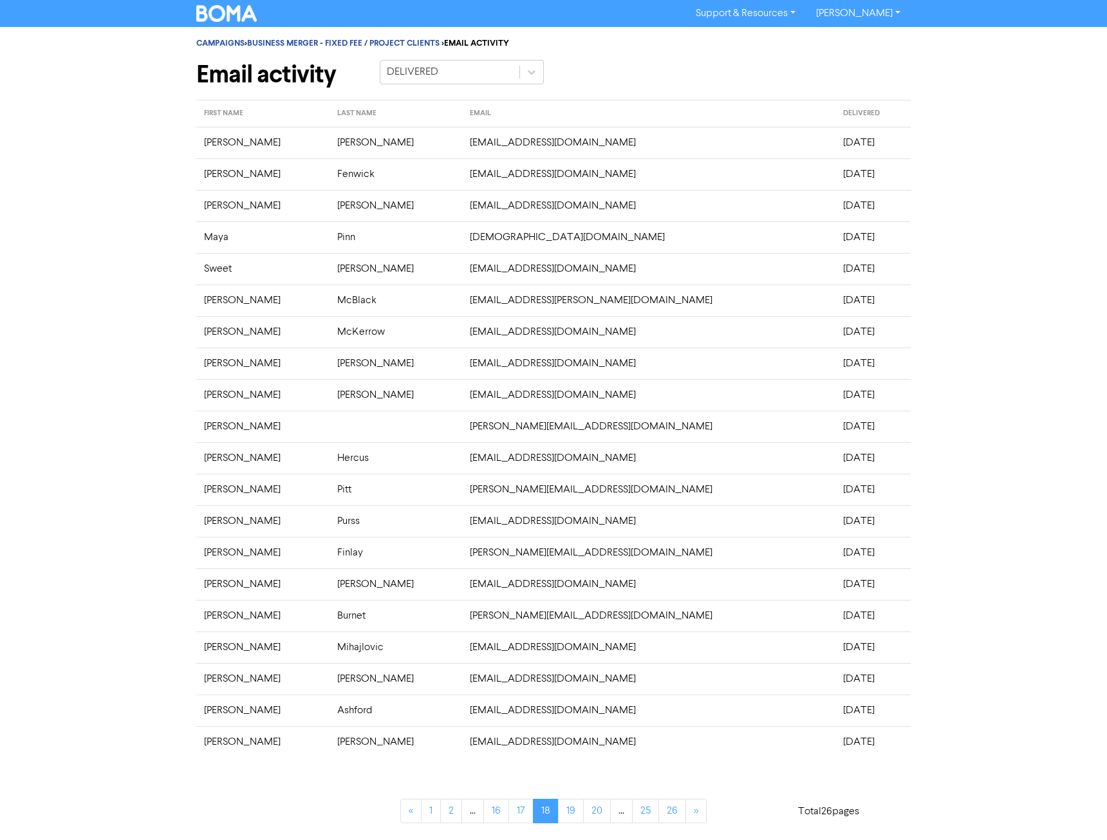
drag, startPoint x: 850, startPoint y: 741, endPoint x: 206, endPoint y: 140, distance: 881.2
click at [206, 140] on tbody "[PERSON_NAME] [PERSON_NAME][EMAIL_ADDRESS][DOMAIN_NAME] [DATE] [PERSON_NAME] [P…" at bounding box center [553, 442] width 714 height 631
click at [572, 813] on link "19" at bounding box center [571, 811] width 26 height 24
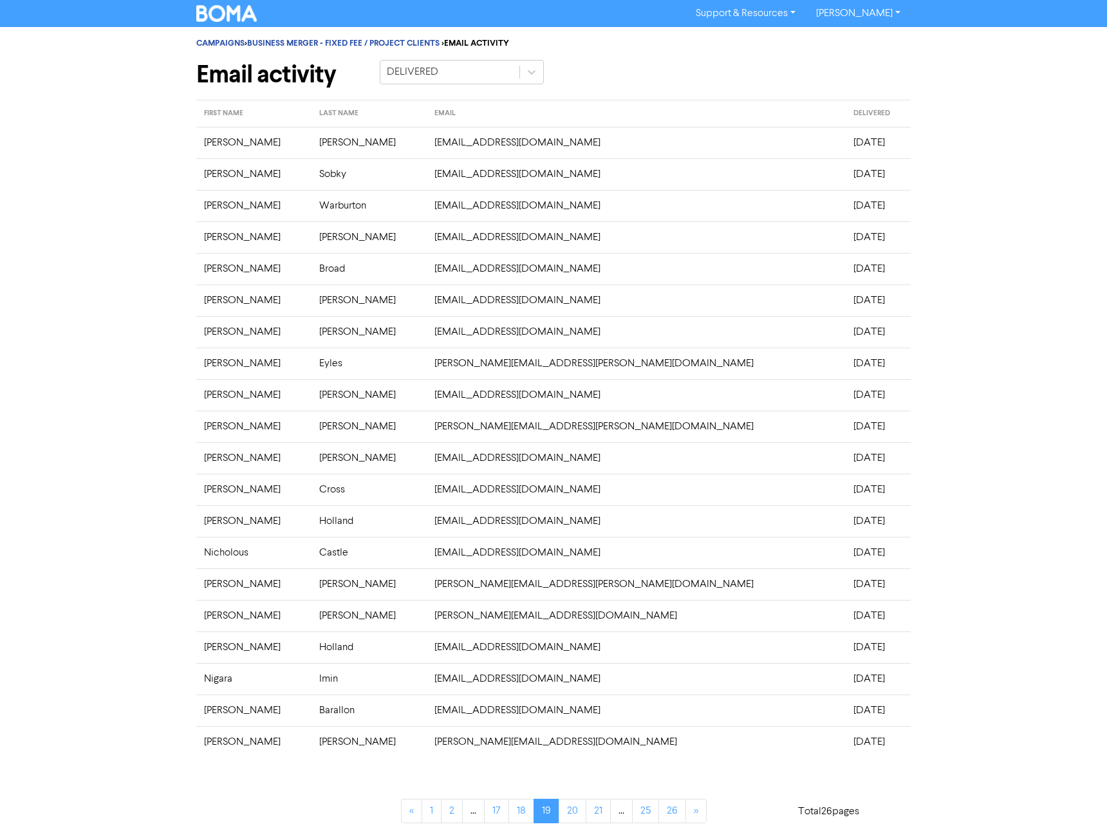
drag, startPoint x: 827, startPoint y: 743, endPoint x: 204, endPoint y: 142, distance: 865.3
click at [204, 142] on tbody "[PERSON_NAME] [EMAIL_ADDRESS][DOMAIN_NAME] [DATE] [PERSON_NAME] [EMAIL_ADDRESS]…" at bounding box center [553, 442] width 714 height 631
click at [569, 812] on link "20" at bounding box center [573, 811] width 28 height 24
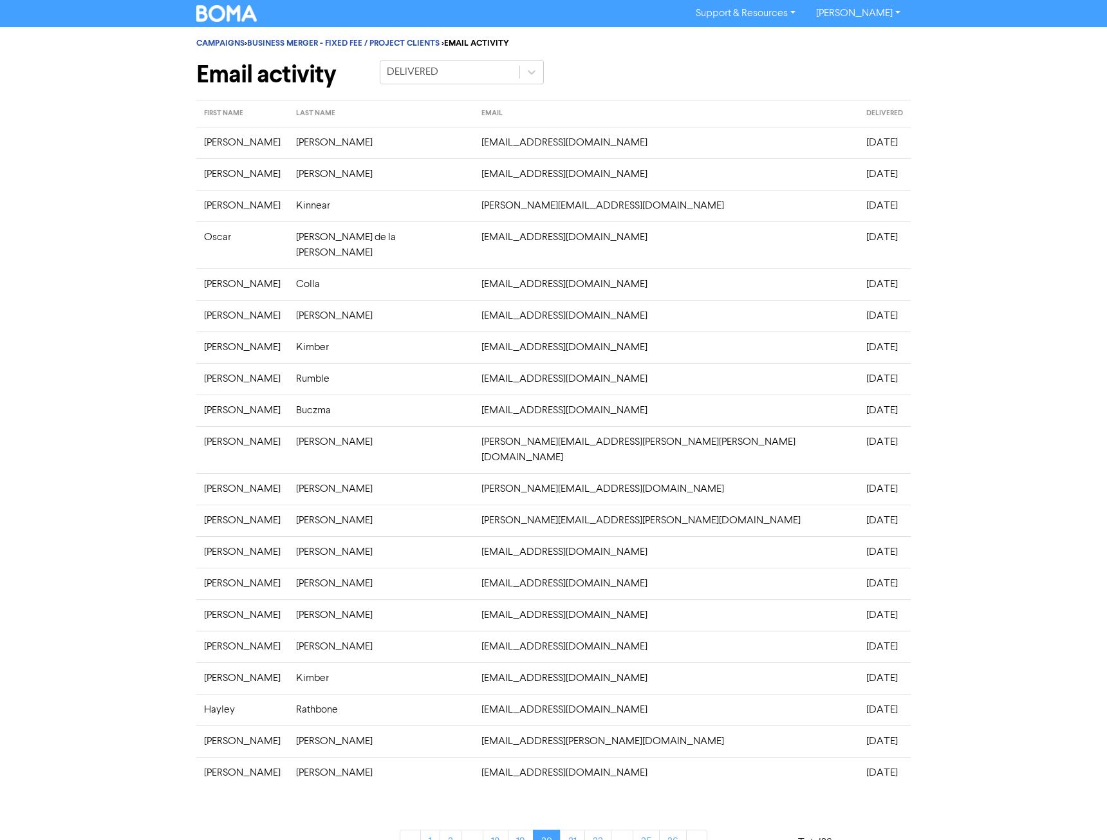
drag, startPoint x: 858, startPoint y: 749, endPoint x: 205, endPoint y: 145, distance: 889.1
click at [205, 145] on tbody "[PERSON_NAME] [EMAIL_ADDRESS][DOMAIN_NAME] [DATE] [PERSON_NAME] [EMAIL_ADDRESS]…" at bounding box center [553, 458] width 714 height 662
drag, startPoint x: 567, startPoint y: 804, endPoint x: 582, endPoint y: 801, distance: 15.7
click at [567, 830] on link "21" at bounding box center [572, 842] width 25 height 24
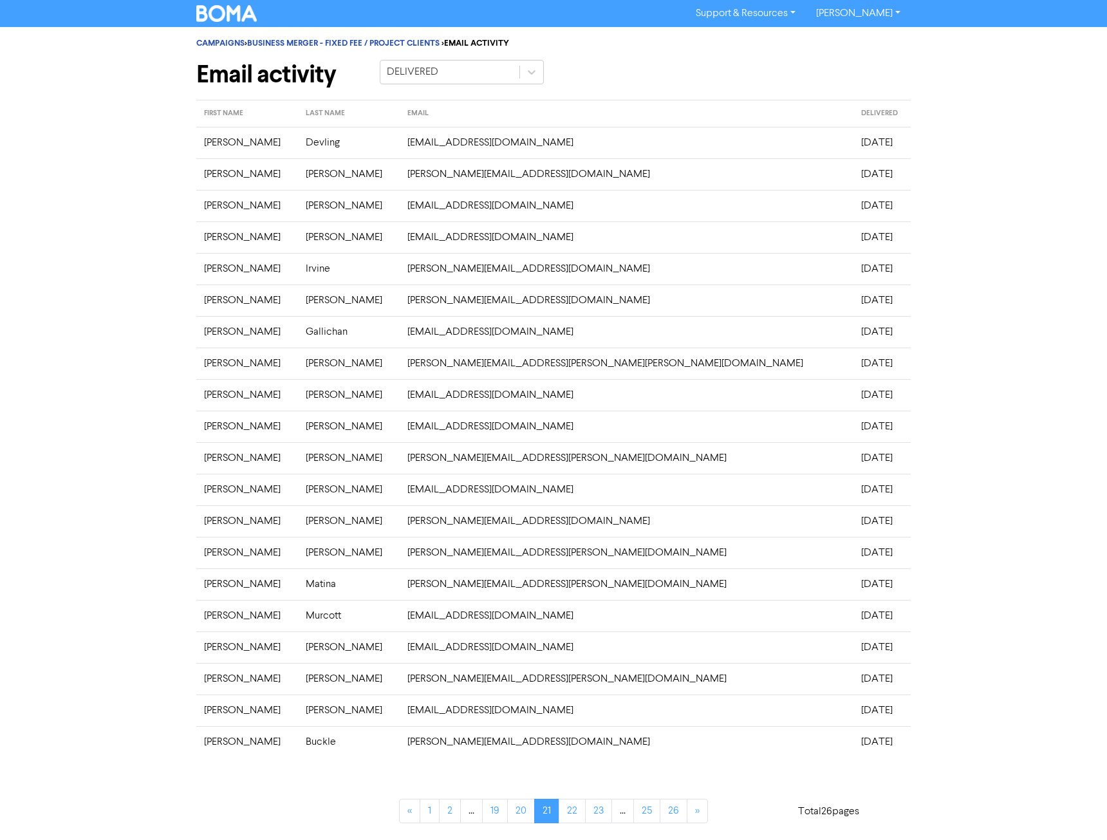
drag, startPoint x: 833, startPoint y: 745, endPoint x: 205, endPoint y: 141, distance: 870.8
click at [205, 141] on tbody "[PERSON_NAME] [EMAIL_ADDRESS][DOMAIN_NAME] [DATE] [PERSON_NAME] [PERSON_NAME][E…" at bounding box center [553, 442] width 714 height 631
click at [576, 812] on link "22" at bounding box center [572, 811] width 27 height 24
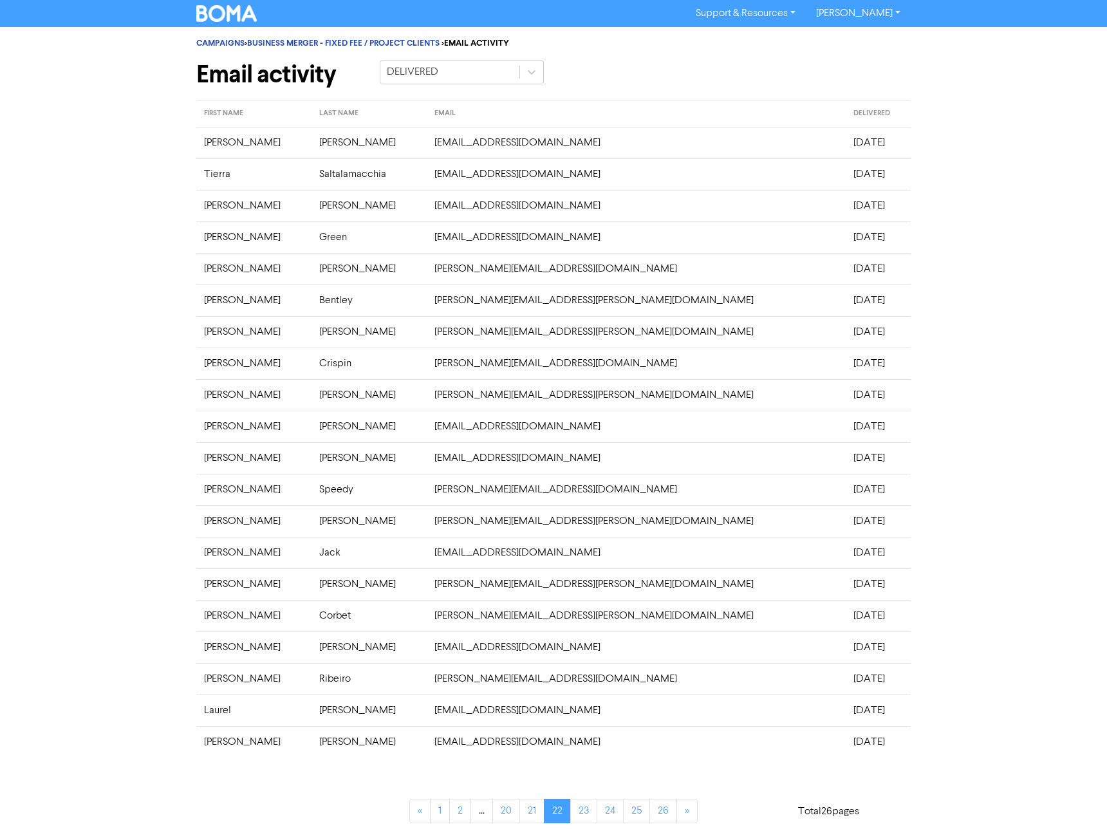
drag, startPoint x: 844, startPoint y: 750, endPoint x: 201, endPoint y: 143, distance: 883.8
click at [201, 143] on tbody "[PERSON_NAME] [PERSON_NAME][EMAIL_ADDRESS][DOMAIN_NAME] [DATE] [PERSON_NAME] [E…" at bounding box center [553, 442] width 714 height 631
drag, startPoint x: 581, startPoint y: 814, endPoint x: 604, endPoint y: 813, distance: 23.2
click at [581, 814] on link "23" at bounding box center [583, 811] width 27 height 24
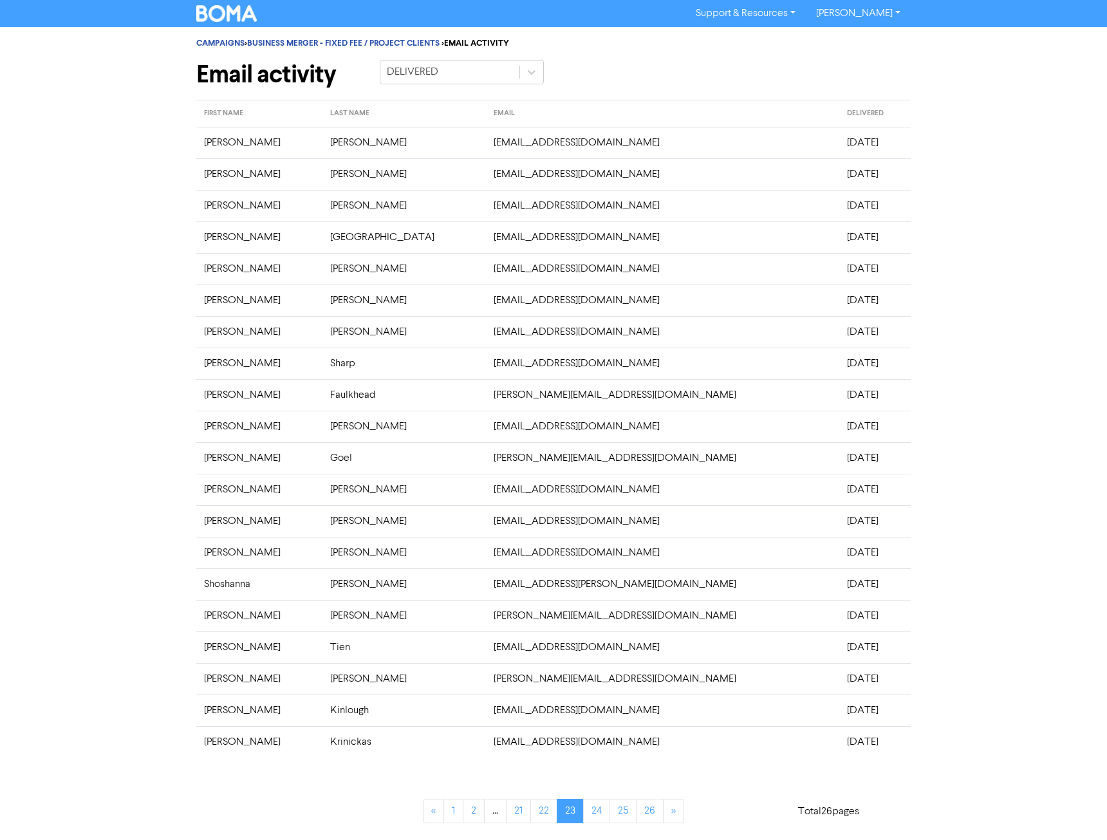
drag, startPoint x: 848, startPoint y: 748, endPoint x: 202, endPoint y: 147, distance: 882.2
click at [202, 147] on tbody "[PERSON_NAME] [EMAIL_ADDRESS][DOMAIN_NAME] [DATE] [PERSON_NAME] [EMAIL_ADDRESS]…" at bounding box center [553, 442] width 714 height 631
click at [597, 810] on link "24" at bounding box center [596, 811] width 27 height 24
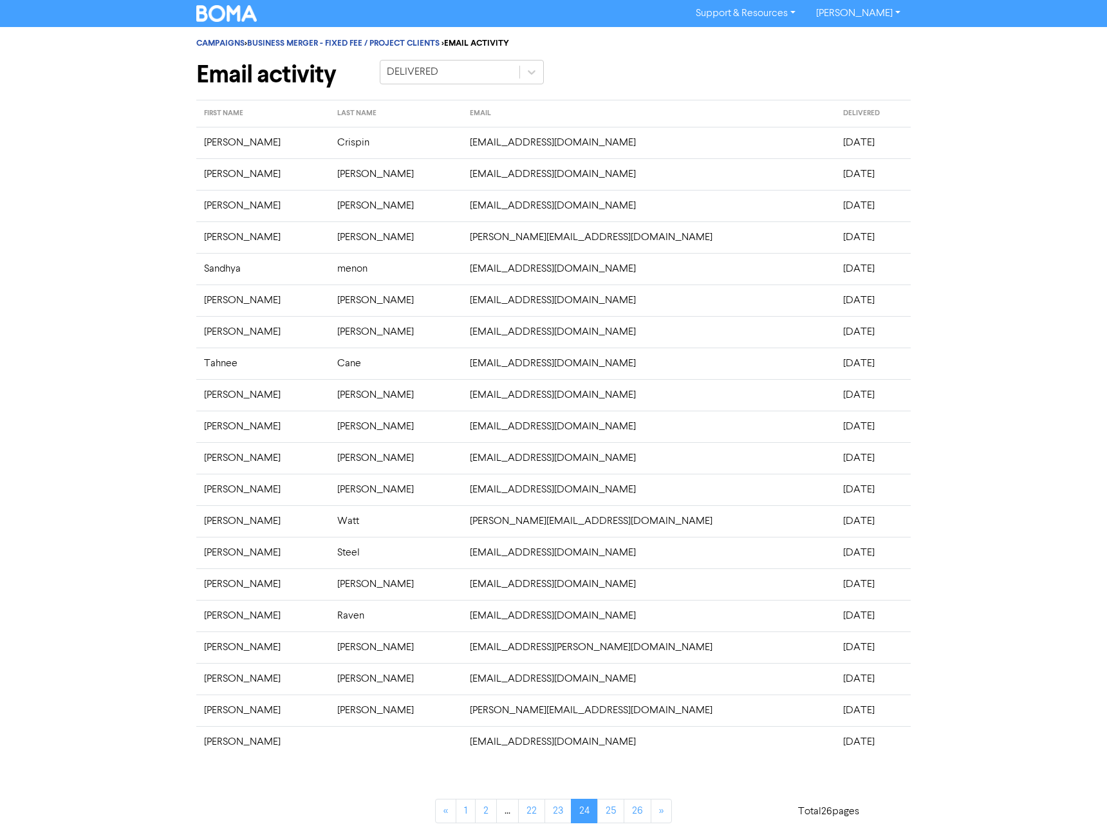
drag, startPoint x: 864, startPoint y: 747, endPoint x: 204, endPoint y: 142, distance: 895.2
click at [204, 142] on tbody "[PERSON_NAME] [EMAIL_ADDRESS][DOMAIN_NAME] [DATE] [PERSON_NAME] [PERSON_NAME] […" at bounding box center [553, 442] width 714 height 631
click at [607, 814] on link "25" at bounding box center [610, 811] width 27 height 24
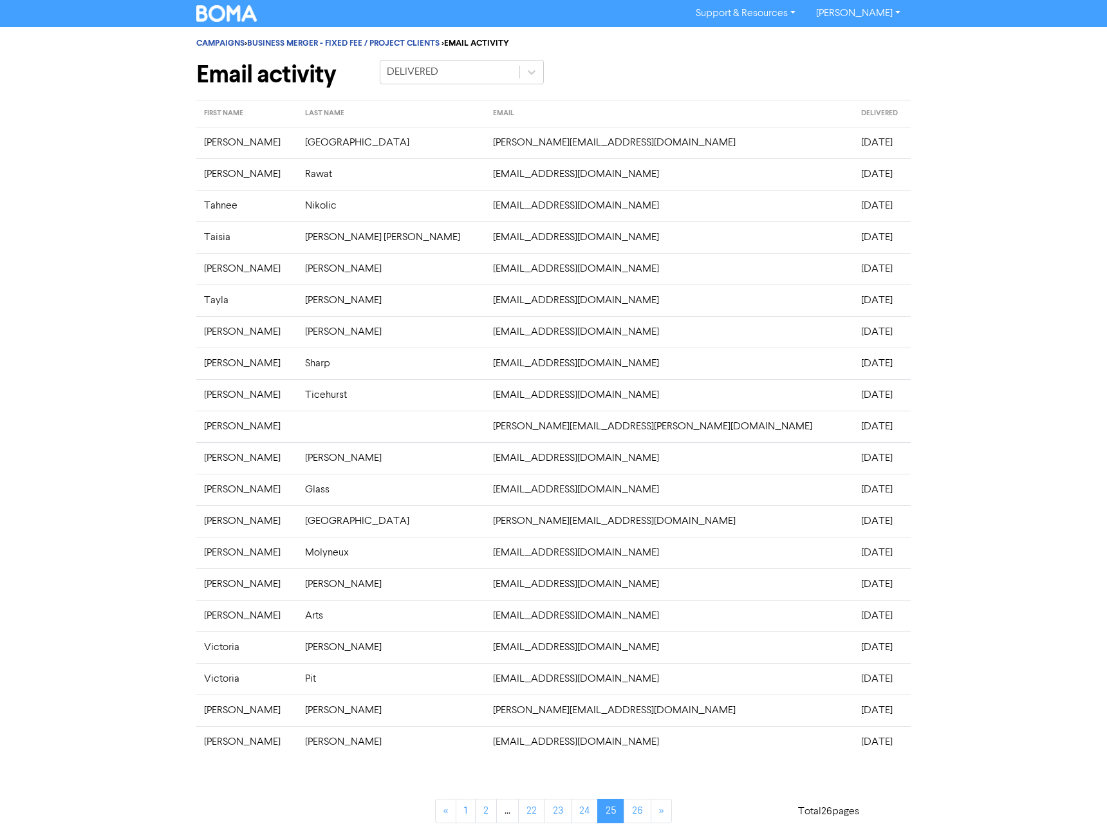
drag, startPoint x: 852, startPoint y: 745, endPoint x: 203, endPoint y: 147, distance: 882.3
click at [203, 147] on tbody "[PERSON_NAME] [PERSON_NAME][EMAIL_ADDRESS][DOMAIN_NAME] [DATE] [PERSON_NAME] [E…" at bounding box center [553, 442] width 714 height 631
click at [644, 811] on link "26" at bounding box center [638, 811] width 28 height 24
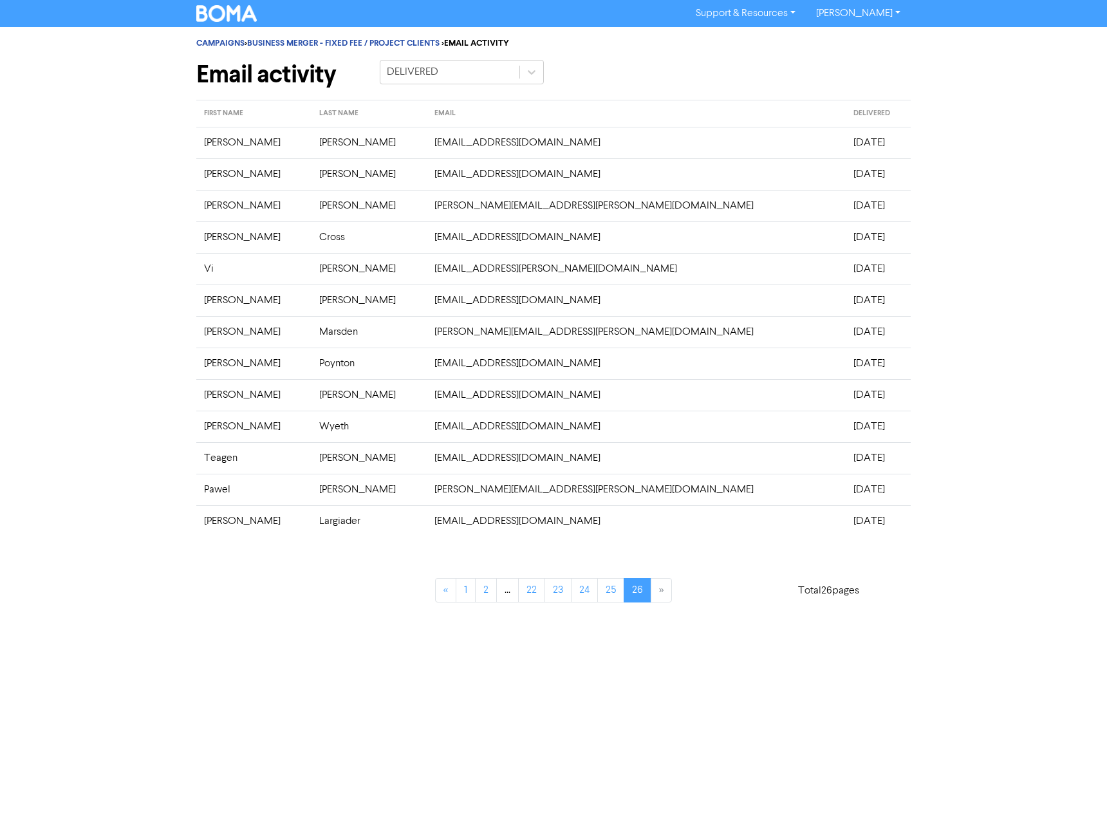
drag, startPoint x: 804, startPoint y: 532, endPoint x: 205, endPoint y: 148, distance: 711.0
click at [205, 148] on tbody "[PERSON_NAME] [EMAIL_ADDRESS][DOMAIN_NAME] [DATE] [PERSON_NAME] [PERSON_NAME][E…" at bounding box center [553, 332] width 714 height 410
click at [908, 547] on div "Total 26 pages" at bounding box center [828, 582] width 183 height 71
